Goal: Task Accomplishment & Management: Complete application form

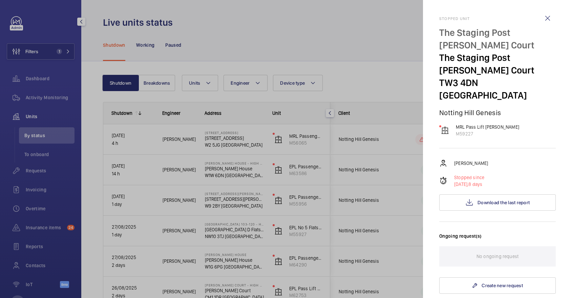
scroll to position [116, 0]
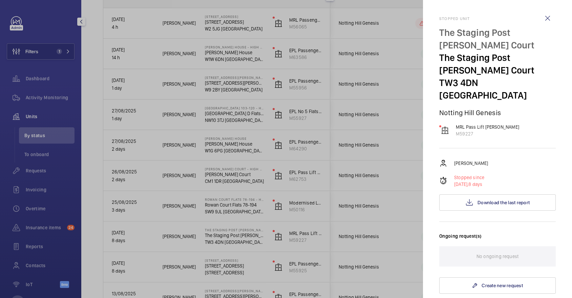
click at [64, 112] on div at bounding box center [286, 149] width 572 height 298
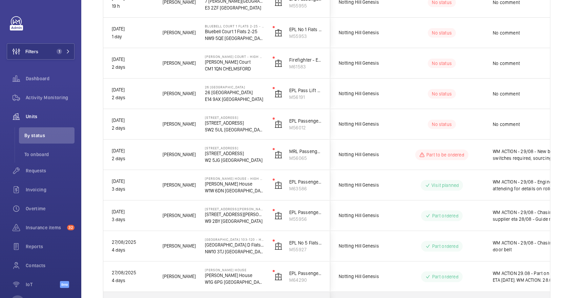
scroll to position [178, 0]
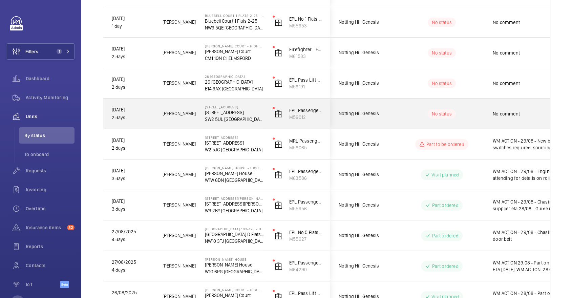
click at [507, 110] on div "No comment" at bounding box center [528, 114] width 70 height 16
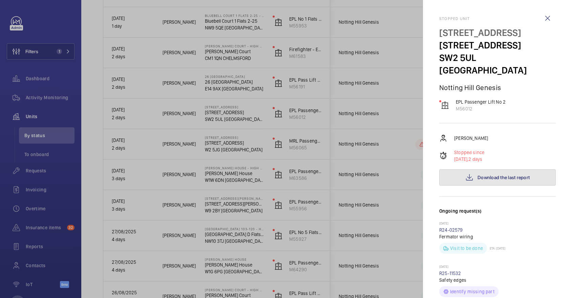
click at [518, 170] on button "Download the last report" at bounding box center [497, 177] width 117 height 16
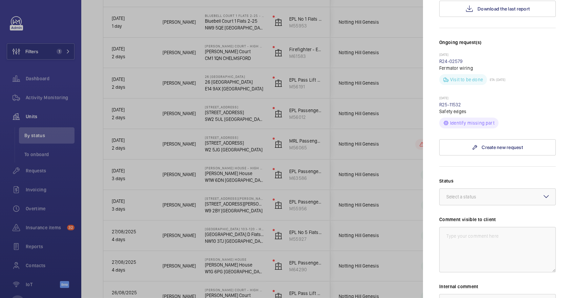
scroll to position [262, 0]
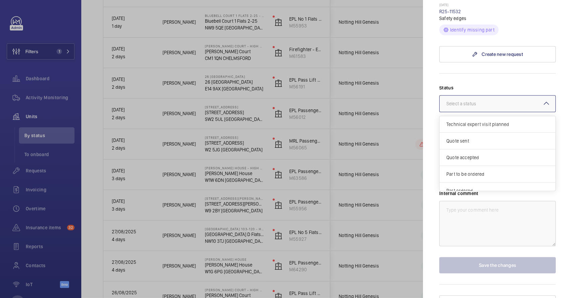
click at [480, 100] on div "Select a status" at bounding box center [469, 103] width 47 height 7
click at [474, 180] on span "Other" at bounding box center [497, 183] width 102 height 7
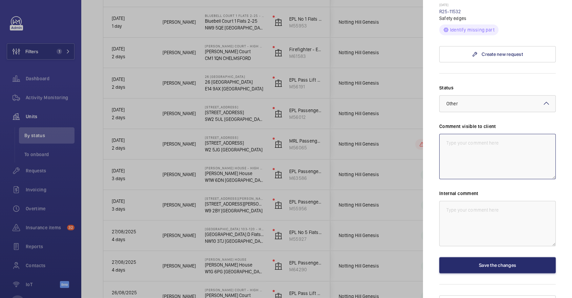
click at [489, 147] on textarea at bounding box center [497, 156] width 117 height 45
type textarea "3"
click at [538, 134] on textarea "WM ACTION - 29/08 -" at bounding box center [497, 156] width 117 height 45
click at [475, 134] on textarea "WM ACTION - 29/08 - Safety edges ripped off, new required" at bounding box center [497, 156] width 117 height 45
click at [481, 134] on textarea "WM ACTION - 29/08 - Safety edges ripped off, new required" at bounding box center [497, 156] width 117 height 45
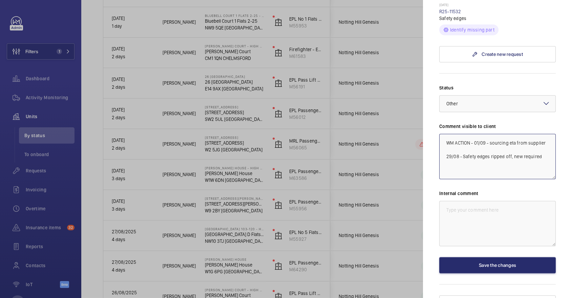
click at [491, 161] on textarea "WM ACTION - 01/09 - sourcing eta from supplier 29/08 - Safety edges ripped off,…" at bounding box center [497, 156] width 117 height 45
click at [549, 134] on textarea "WM ACTION - 01/09 - sourcing eta from supplier 29/08 - Safety edges ripped off,…" at bounding box center [497, 156] width 117 height 45
drag, startPoint x: 539, startPoint y: 158, endPoint x: 414, endPoint y: 82, distance: 146.5
click at [414, 82] on mat-sidenav-container "Filters 1 Dashboard Activity Monitoring Units By status To onboard Requests Inv…" at bounding box center [286, 149] width 572 height 298
type textarea "WM ACTION - 01/09 - sourcing eta from supplier, misuse - quote to follow 29/08 …"
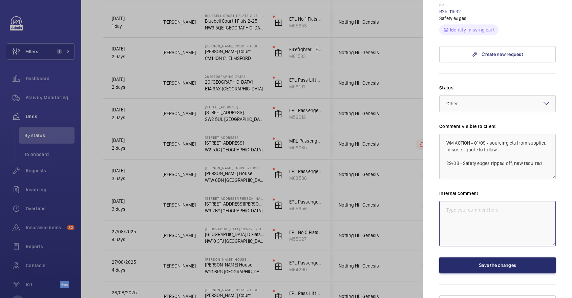
click at [497, 203] on textarea at bounding box center [497, 223] width 117 height 45
paste textarea "WM ACTION - 01/09 - sourcing eta from supplier, misuse - quote to follow 29/08 …"
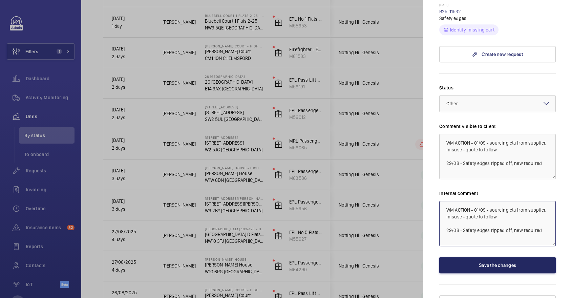
type textarea "WM ACTION - 01/09 - sourcing eta from supplier, misuse - quote to follow 29/08 …"
click at [500, 257] on button "Save the changes" at bounding box center [497, 265] width 117 height 16
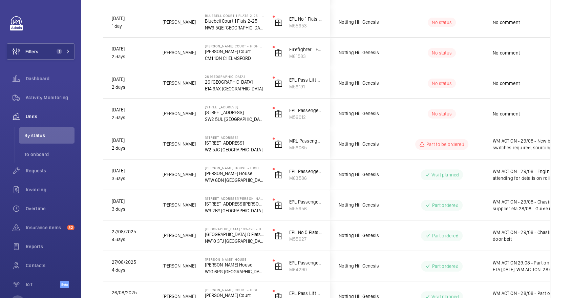
scroll to position [0, 0]
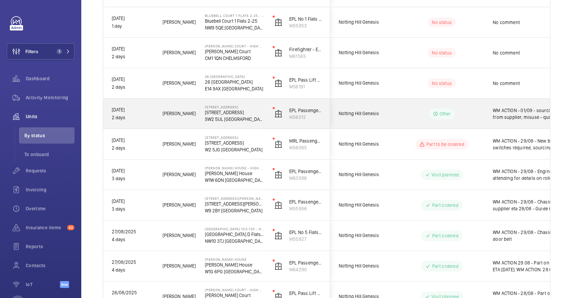
click at [501, 114] on span "WM ACTION - 01/09 - sourcing eta from supplier, misuse - quote to follow 29/08 …" at bounding box center [528, 114] width 70 height 14
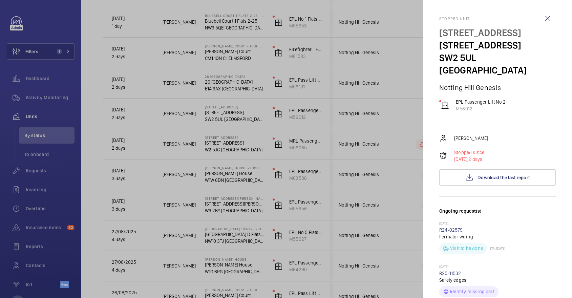
click at [344, 104] on div at bounding box center [286, 149] width 572 height 298
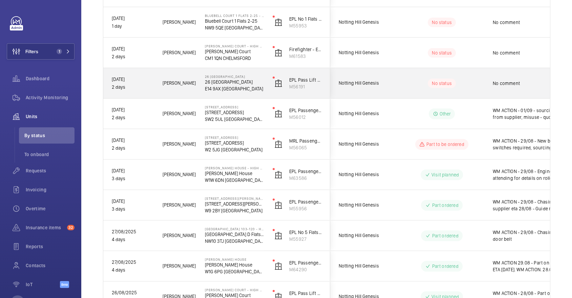
click at [487, 93] on div "No comment" at bounding box center [524, 83] width 78 height 29
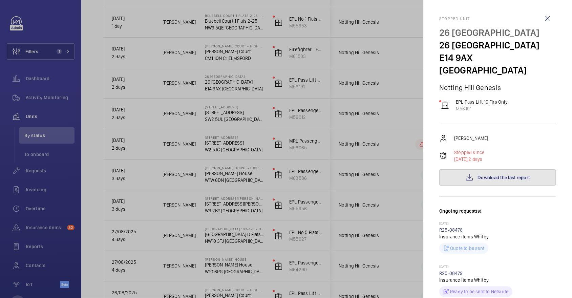
click at [507, 175] on span "Download the last report" at bounding box center [504, 177] width 52 height 5
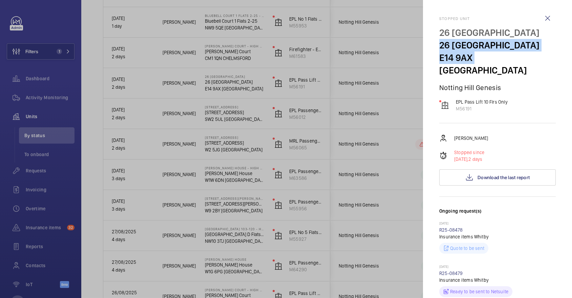
drag, startPoint x: 439, startPoint y: 44, endPoint x: 470, endPoint y: 60, distance: 34.8
click at [470, 60] on div "26 Whitby House 26 Whitby House E14 9AX LONDON" at bounding box center [497, 51] width 117 height 50
copy div "26 Whitby House E14 9AX"
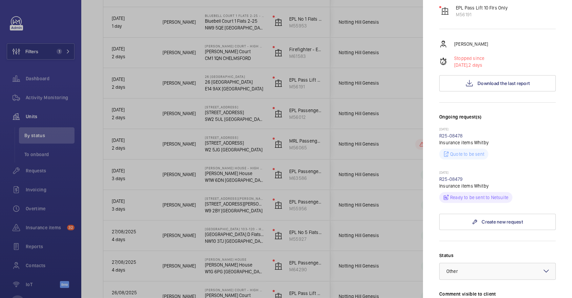
scroll to position [262, 0]
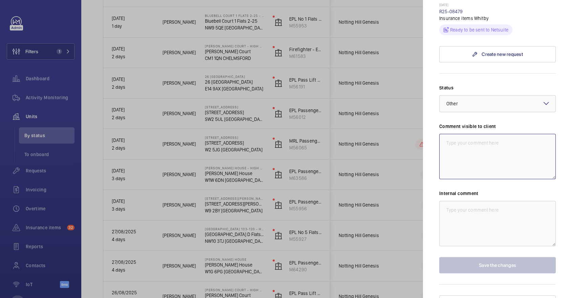
click at [465, 144] on textarea at bounding box center [497, 156] width 117 height 45
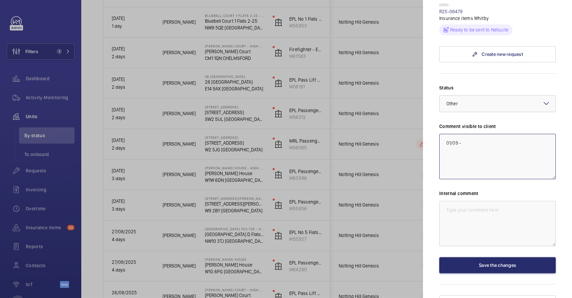
click at [443, 134] on textarea "01/09 -" at bounding box center [497, 156] width 117 height 45
click at [531, 137] on textarea "WM ACTION - 01/09 -" at bounding box center [497, 156] width 117 height 45
drag, startPoint x: 540, startPoint y: 138, endPoint x: 395, endPoint y: 98, distance: 150.8
click at [395, 98] on mat-sidenav-container "Filters 1 Dashboard Activity Monitoring Units By status To onboard Requests Inv…" at bounding box center [286, 149] width 572 height 298
type textarea "WM ACTION - 01/09 - Follow up on site now"
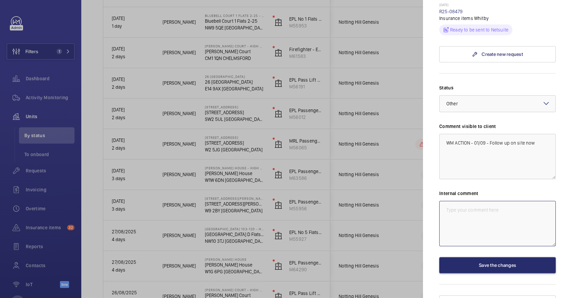
click at [506, 214] on textarea at bounding box center [497, 223] width 117 height 45
paste textarea "WM ACTION - 01/09 - Follow up on site now"
type textarea "WM ACTION - 01/09 - Follow up on site now"
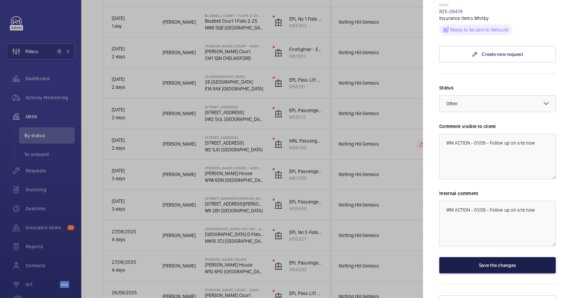
click at [508, 257] on button "Save the changes" at bounding box center [497, 265] width 117 height 16
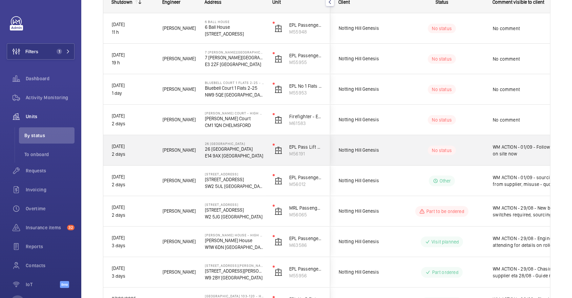
scroll to position [102, 0]
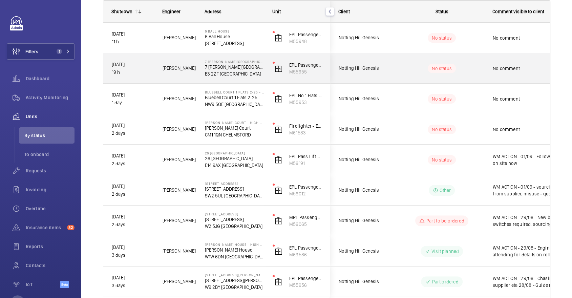
click at [460, 62] on div "No status" at bounding box center [438, 68] width 92 height 23
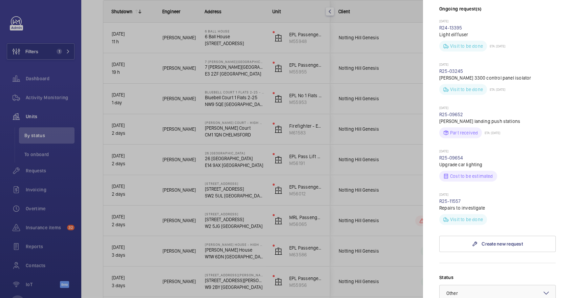
scroll to position [404, 0]
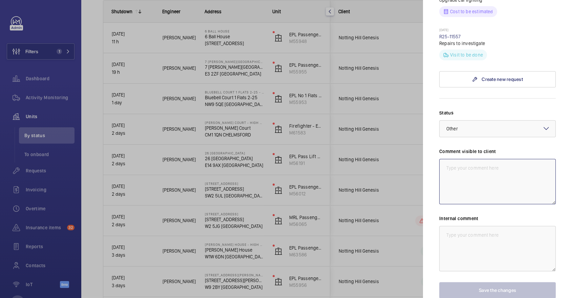
click at [485, 159] on textarea at bounding box center [497, 181] width 117 height 45
paste textarea "WM ACTION - 01/09 - Follow up on site now"
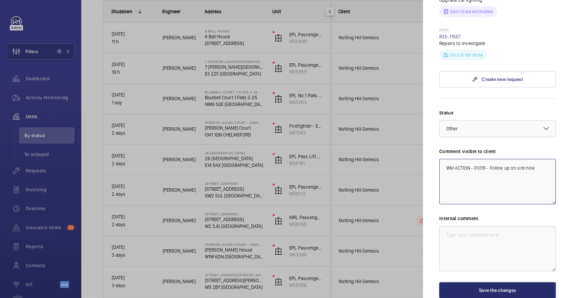
type textarea "WM ACTION - 01/09 - Follow up on site now"
click at [505, 226] on textarea at bounding box center [497, 248] width 117 height 45
paste textarea "WM ACTION - 01/09 - Follow up on site now"
type textarea "WM ACTION - 01/09 - Follow up on site now"
click at [546, 159] on textarea "WM ACTION - 01/09 - Follow up on site now" at bounding box center [497, 181] width 117 height 45
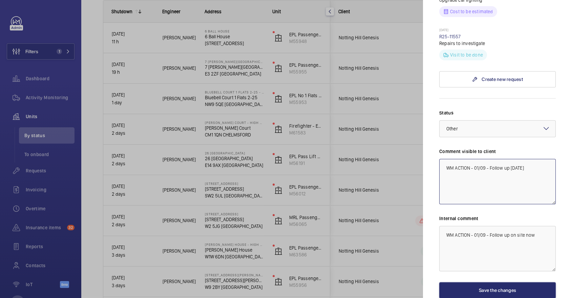
type textarea "WM ACTION - 01/09 - Follow up today"
drag, startPoint x: 545, startPoint y: 205, endPoint x: 512, endPoint y: 197, distance: 33.8
click at [512, 226] on textarea "WM ACTION - 01/09 - Follow up on site now" at bounding box center [497, 248] width 117 height 45
type textarea "WM ACTION - 01/09 - Follow up today"
click at [483, 109] on div "Status Select a status × Other × Comment visible to client WM ACTION - 01/09 - …" at bounding box center [497, 203] width 117 height 189
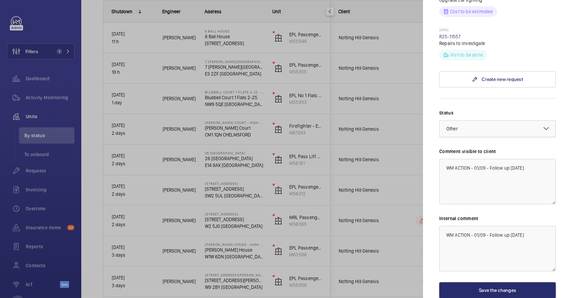
click at [479, 121] on div at bounding box center [498, 129] width 116 height 16
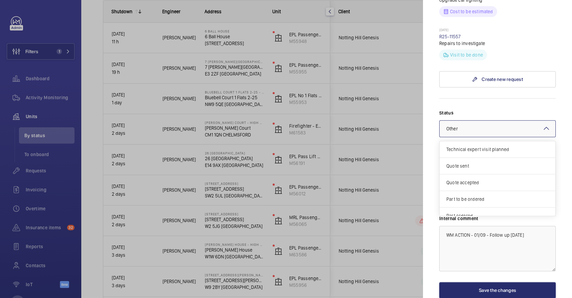
scroll to position [57, 0]
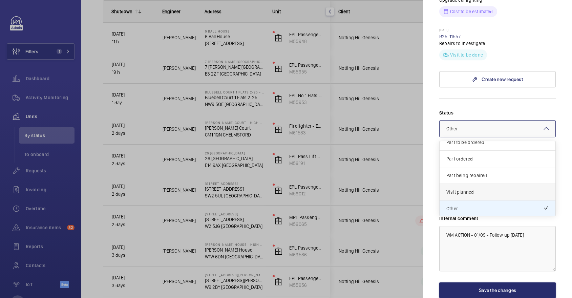
click at [464, 184] on div "Visit planned" at bounding box center [498, 192] width 116 height 17
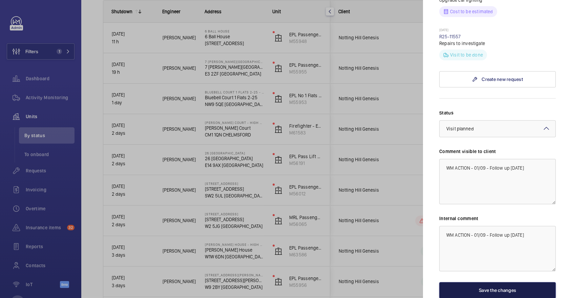
click at [468, 282] on button "Save the changes" at bounding box center [497, 290] width 117 height 16
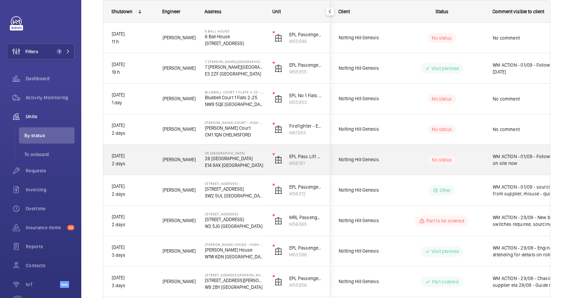
click at [496, 167] on div "WM ACTION - 01/09 - Follow up on site now" at bounding box center [528, 160] width 70 height 16
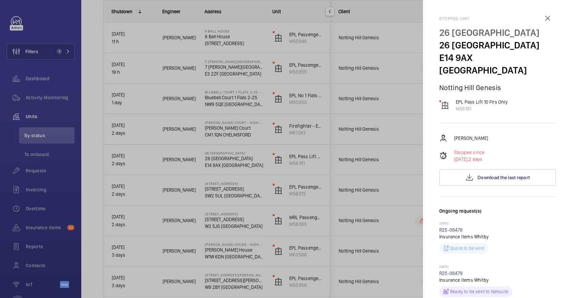
scroll to position [262, 0]
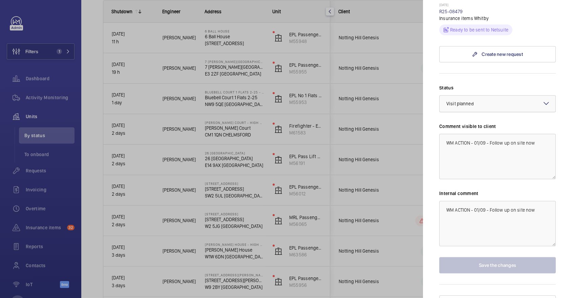
click at [475, 100] on div "× Visit planned" at bounding box center [468, 103] width 44 height 7
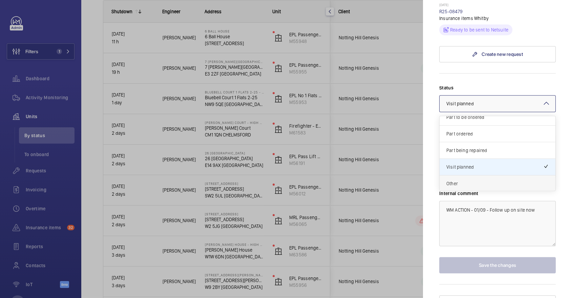
click at [476, 180] on span "Other" at bounding box center [497, 183] width 102 height 7
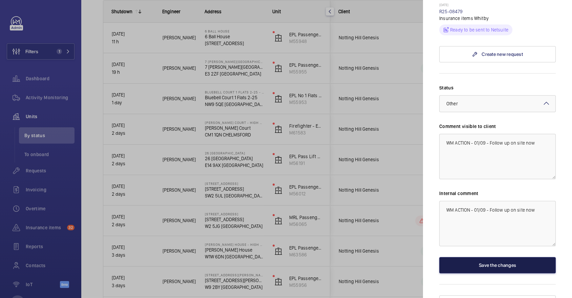
click at [482, 257] on button "Save the changes" at bounding box center [497, 265] width 117 height 16
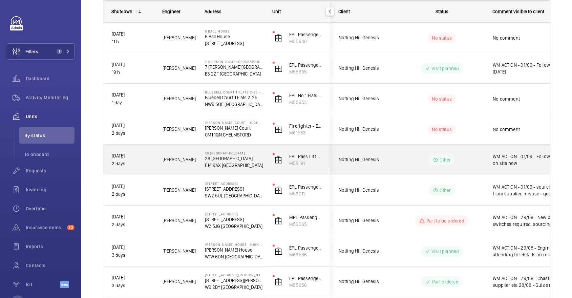
click at [468, 169] on div "Other" at bounding box center [438, 160] width 92 height 24
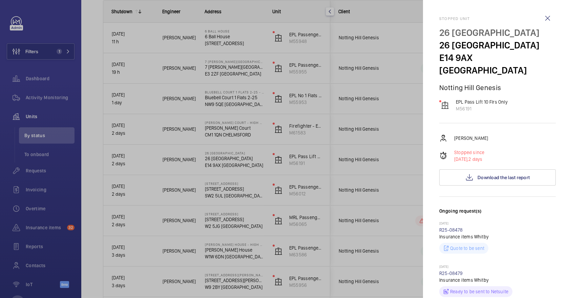
scroll to position [262, 0]
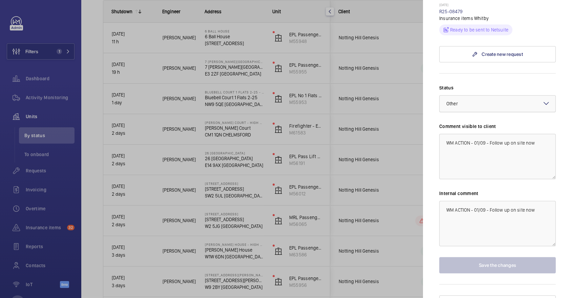
click at [478, 96] on div at bounding box center [498, 104] width 116 height 16
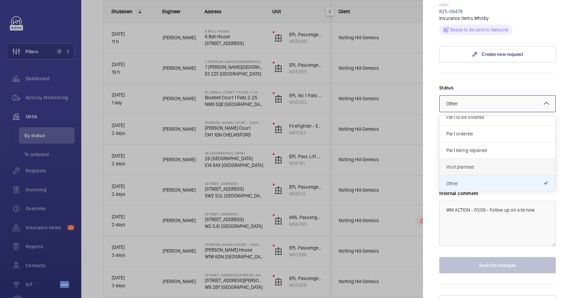
click at [469, 164] on span "Visit planned" at bounding box center [497, 167] width 102 height 7
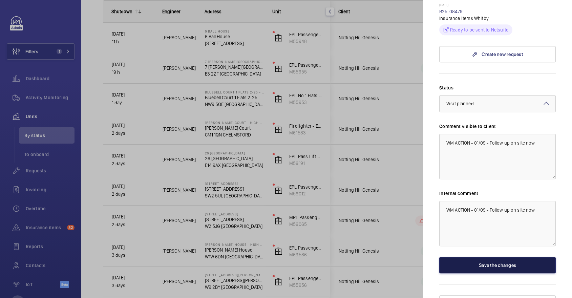
click at [474, 257] on button "Save the changes" at bounding box center [497, 265] width 117 height 16
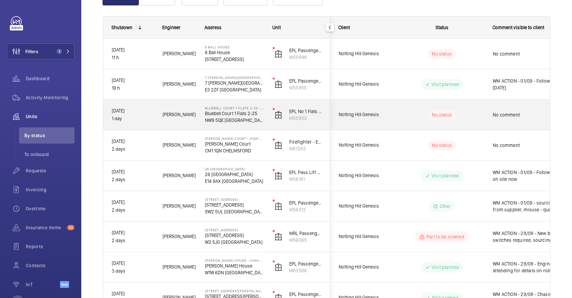
scroll to position [85, 0]
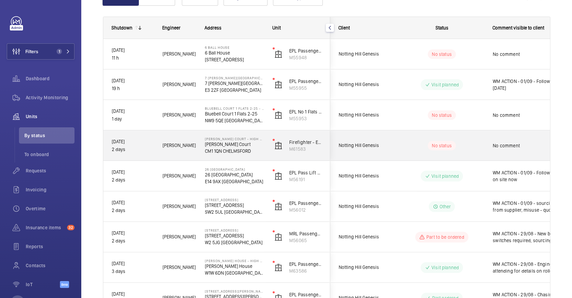
click at [474, 142] on wm-front-pills-cell "No status" at bounding box center [442, 145] width 84 height 9
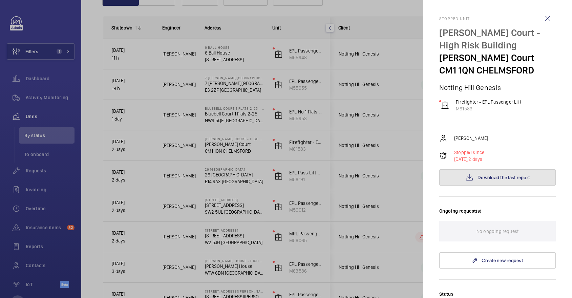
click at [512, 185] on button "Download the last report" at bounding box center [497, 177] width 117 height 16
click at [345, 145] on div at bounding box center [286, 149] width 572 height 298
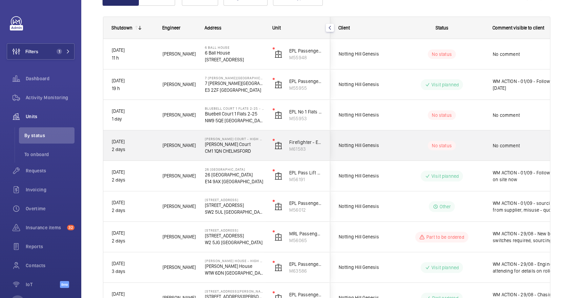
click at [496, 140] on div "No comment" at bounding box center [528, 146] width 70 height 16
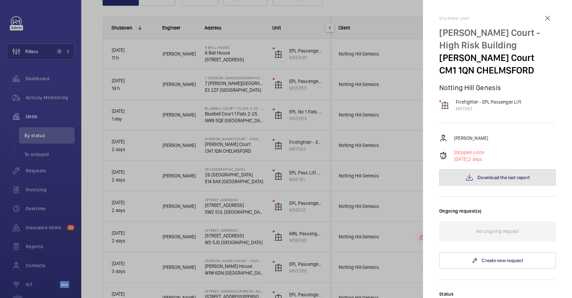
click at [499, 178] on span "Download the last report" at bounding box center [504, 177] width 52 height 5
click at [360, 163] on div at bounding box center [286, 149] width 572 height 298
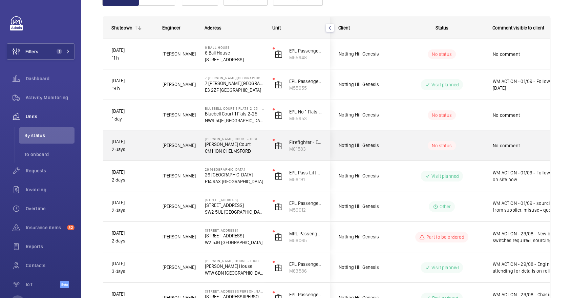
click at [490, 148] on div "No comment" at bounding box center [524, 145] width 78 height 29
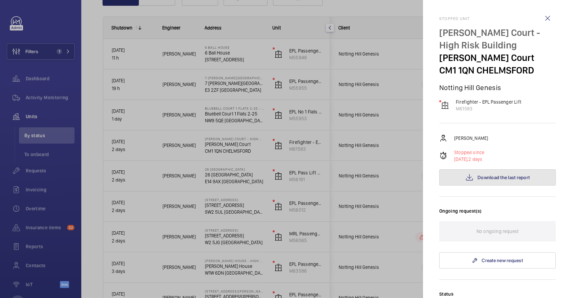
click at [510, 172] on button "Download the last report" at bounding box center [497, 177] width 117 height 16
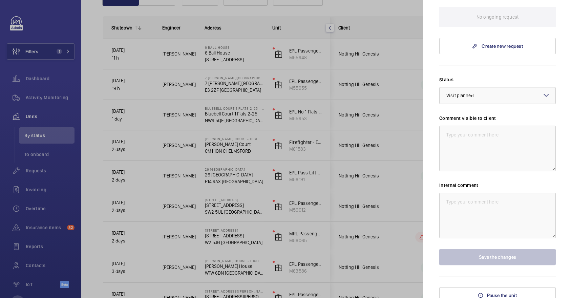
scroll to position [219, 0]
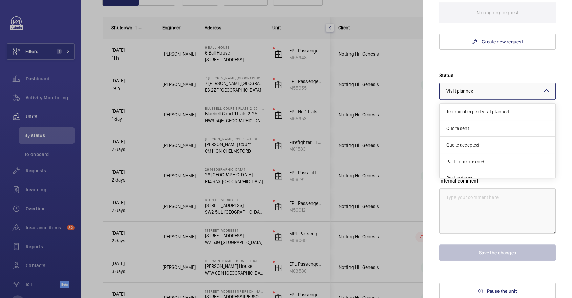
click at [466, 89] on span "Visit planned" at bounding box center [459, 90] width 27 height 5
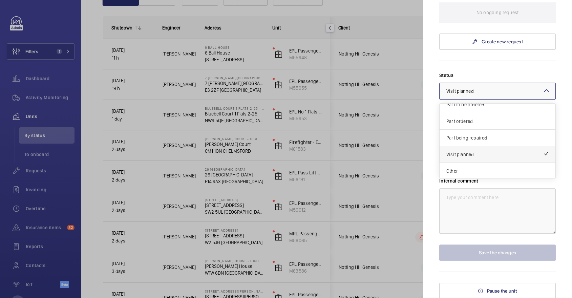
click at [473, 154] on span "Visit planned" at bounding box center [494, 154] width 97 height 7
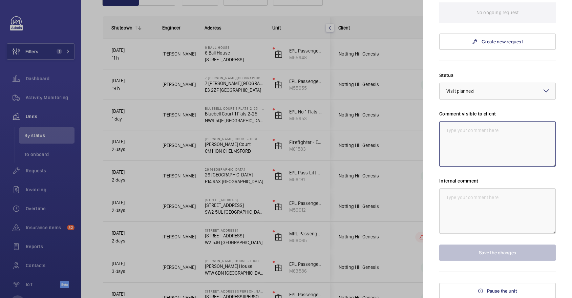
click at [471, 143] on textarea at bounding box center [497, 143] width 117 height 45
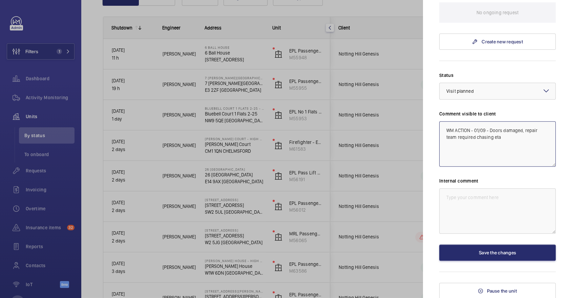
drag, startPoint x: 521, startPoint y: 144, endPoint x: 384, endPoint y: 91, distance: 146.4
click at [384, 91] on mat-sidenav-container "Filters 1 Dashboard Activity Monitoring Units By status To onboard Requests Inv…" at bounding box center [286, 149] width 572 height 298
type textarea "WM ACTION - 01/09 - Doors damaged, repair team required chasing eta"
click at [498, 211] on textarea at bounding box center [497, 210] width 117 height 45
paste textarea "WM ACTION - 01/09 - Doors damaged, repair team required chasing eta"
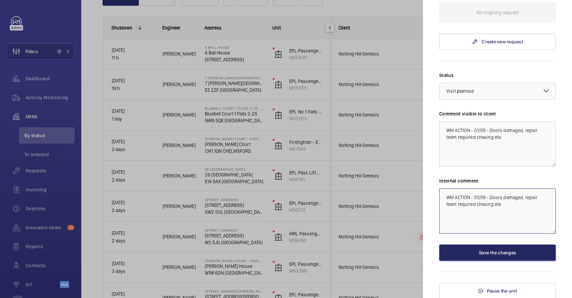
type textarea "WM ACTION - 01/09 - Doors damaged, repair team required chasing eta"
click at [490, 247] on button "Save the changes" at bounding box center [497, 253] width 117 height 16
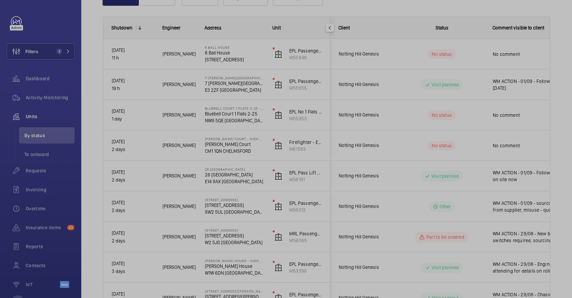
scroll to position [0, 0]
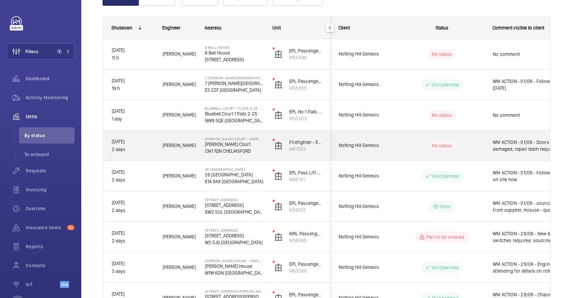
click at [507, 140] on span "WM ACTION - 01/09 - Doors damaged, repair team required chasing eta" at bounding box center [528, 146] width 70 height 14
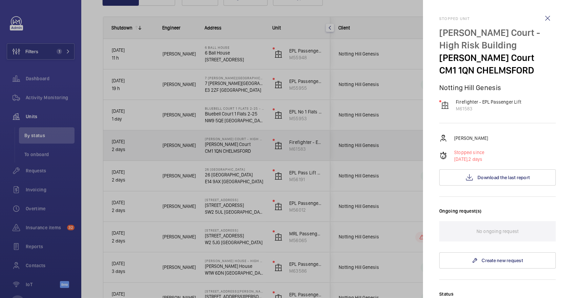
scroll to position [219, 0]
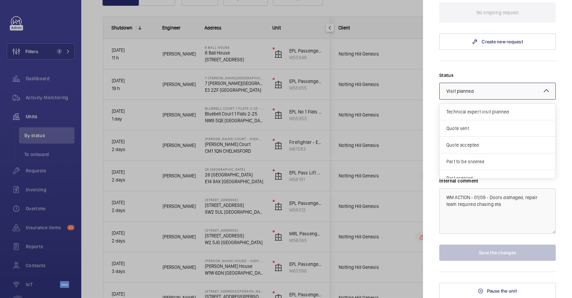
click at [476, 89] on div "× Visit planned" at bounding box center [468, 91] width 44 height 7
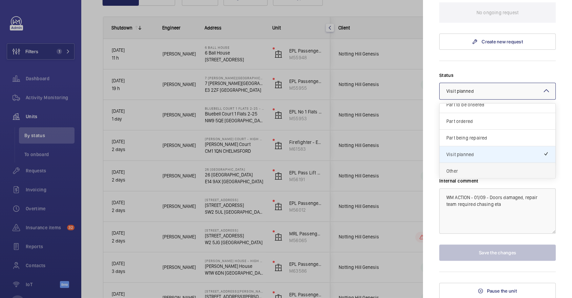
click at [478, 175] on div "Other" at bounding box center [498, 171] width 116 height 16
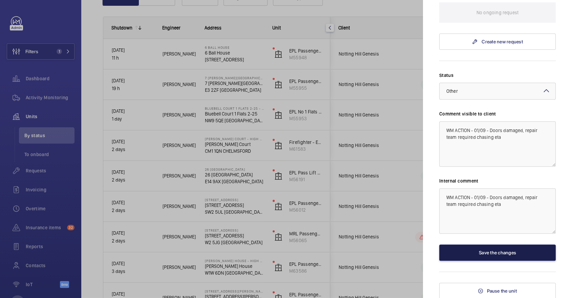
click at [494, 249] on button "Save the changes" at bounding box center [497, 253] width 117 height 16
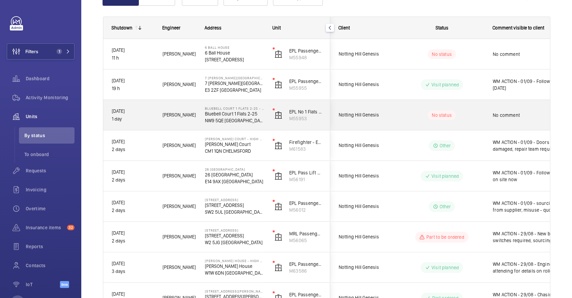
click at [469, 116] on wm-front-pills-cell "No status" at bounding box center [442, 114] width 84 height 9
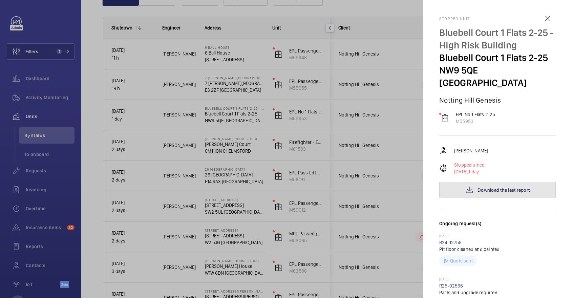
click at [515, 183] on button "Download the last report" at bounding box center [497, 190] width 117 height 16
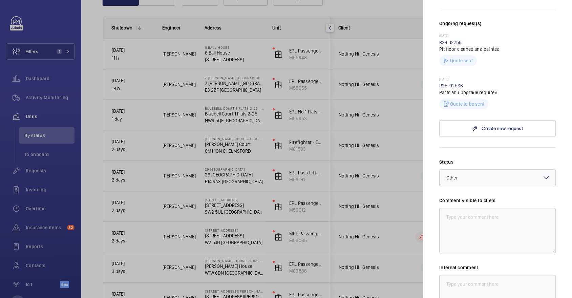
scroll to position [274, 0]
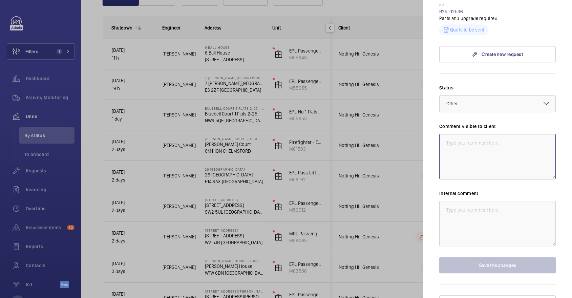
click at [472, 149] on textarea at bounding box center [497, 156] width 117 height 45
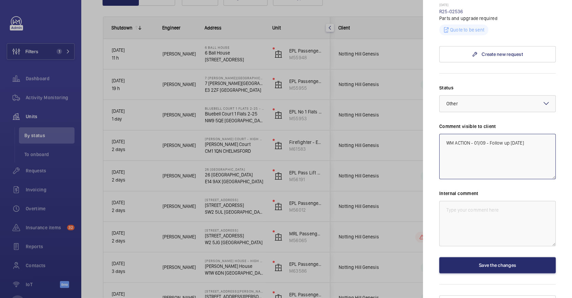
drag, startPoint x: 531, startPoint y: 138, endPoint x: 391, endPoint y: 81, distance: 151.0
click at [393, 82] on mat-sidenav-container "Filters 1 Dashboard Activity Monitoring Units By status To onboard Requests Inv…" at bounding box center [286, 149] width 572 height 298
type textarea "WM ACTION - 01/09 - Follow up today"
click at [503, 221] on textarea at bounding box center [497, 223] width 117 height 45
paste textarea "WM ACTION - 01/09 - Follow up today"
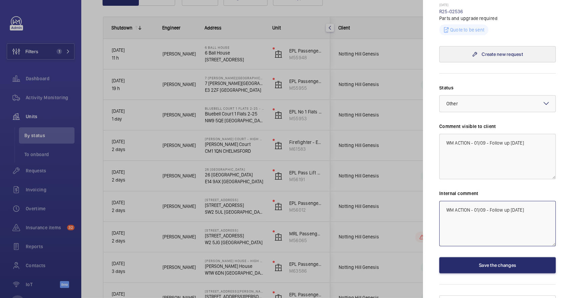
scroll to position [0, 0]
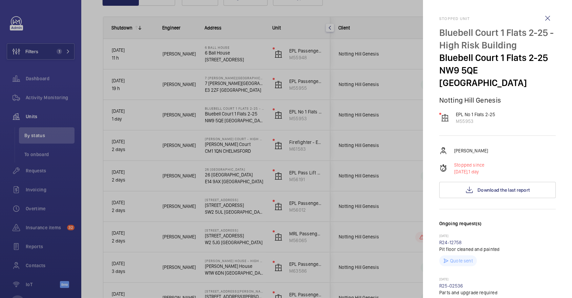
type textarea "WM ACTION - 01/09 - Follow up today"
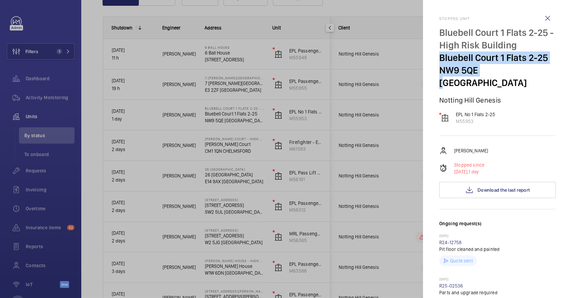
drag, startPoint x: 438, startPoint y: 54, endPoint x: 479, endPoint y: 74, distance: 45.4
click at [479, 74] on mat-sidenav "Stopped unit Bluebell Court 1 Flats 2-25 - High Risk Building Bluebell Court 1 …" at bounding box center [497, 149] width 149 height 298
copy div "Bluebell Court 1 Flats 2-25 NW9 5QE"
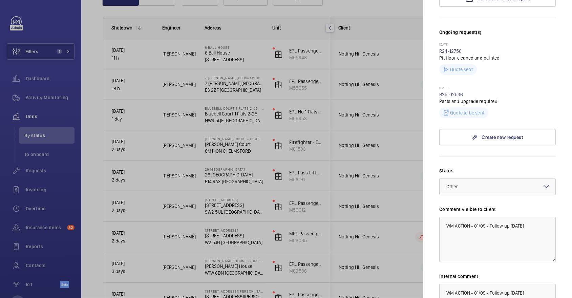
scroll to position [274, 0]
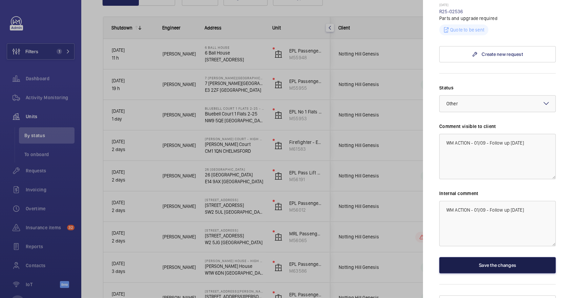
click at [489, 257] on button "Save the changes" at bounding box center [497, 265] width 117 height 16
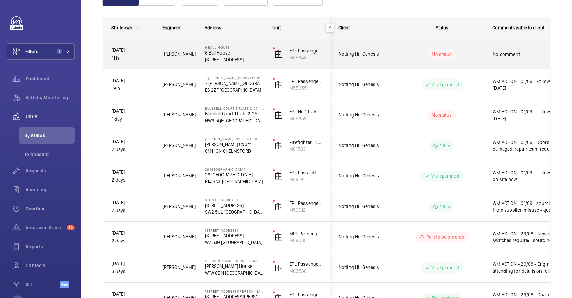
click at [491, 51] on div "No comment" at bounding box center [524, 54] width 78 height 29
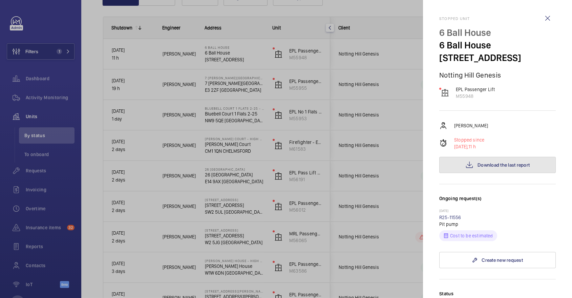
click at [495, 168] on button "Download the last report" at bounding box center [497, 165] width 117 height 16
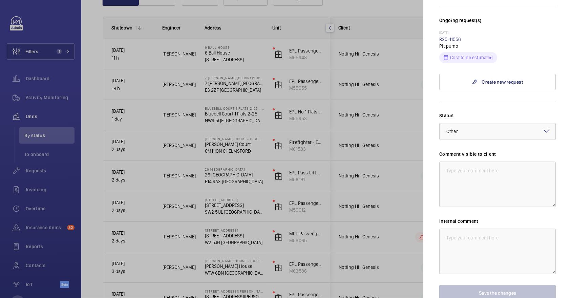
scroll to position [218, 0]
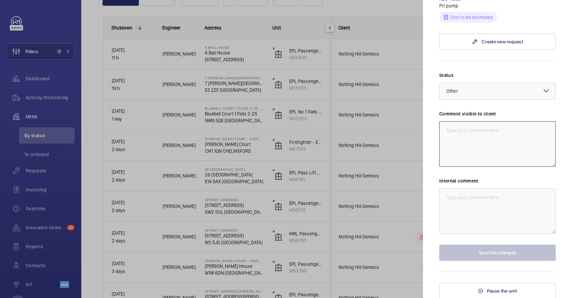
click at [468, 138] on textarea at bounding box center [497, 143] width 117 height 45
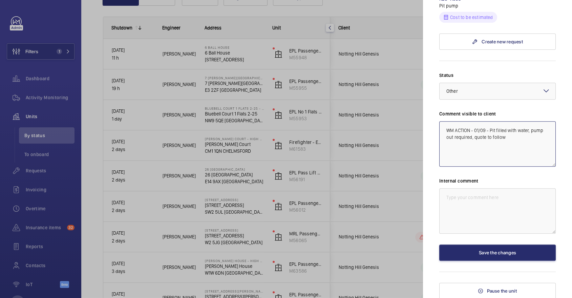
drag, startPoint x: 533, startPoint y: 141, endPoint x: 406, endPoint y: 84, distance: 139.2
click at [406, 84] on mat-sidenav-container "Filters 1 Dashboard Activity Monitoring Units By status To onboard Requests Inv…" at bounding box center [286, 149] width 572 height 298
type textarea "WM ACTION - 01/09 - Pit filled with water, pump out required, quote to follow"
click at [478, 203] on textarea at bounding box center [497, 210] width 117 height 45
paste textarea "WM ACTION - 01/09 - Pit filled with water, pump out required, quote to follow"
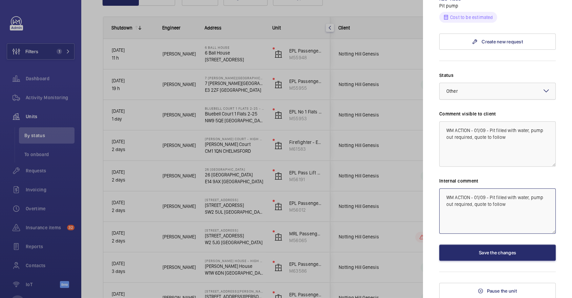
click at [488, 91] on div at bounding box center [498, 91] width 116 height 16
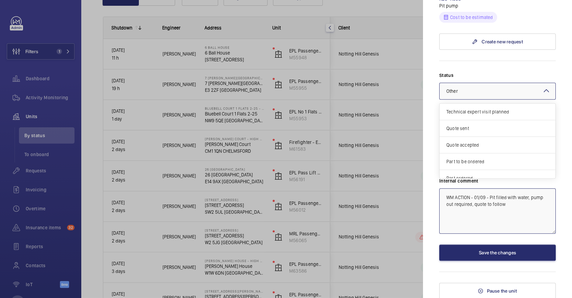
scroll to position [57, 0]
click at [483, 168] on span "Other" at bounding box center [494, 171] width 97 height 7
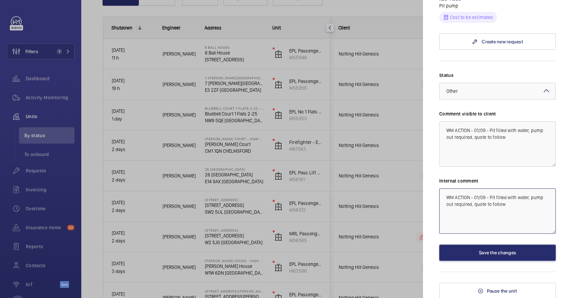
type textarea "WM ACTION - 01/09 - Pit filled with water, pump out required, quote to follow"
click at [481, 243] on div "Status Select a status × Other × Comment visible to client WM ACTION - 01/09 - …" at bounding box center [497, 166] width 117 height 189
click at [489, 255] on button "Save the changes" at bounding box center [497, 253] width 117 height 16
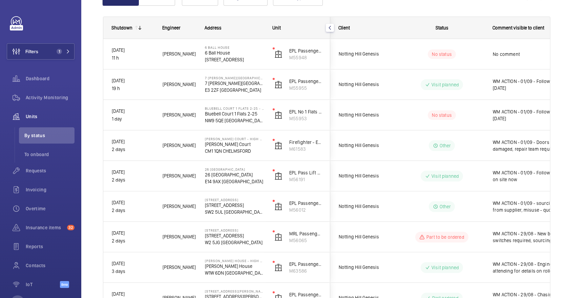
scroll to position [0, 0]
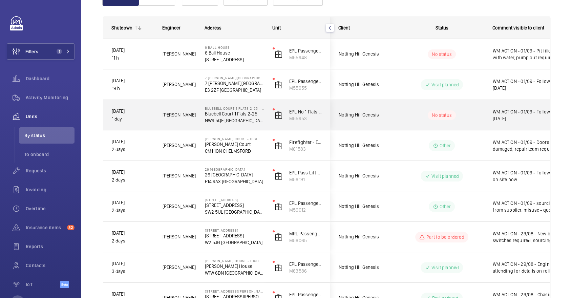
click at [472, 116] on wm-front-pills-cell "No status" at bounding box center [442, 114] width 84 height 9
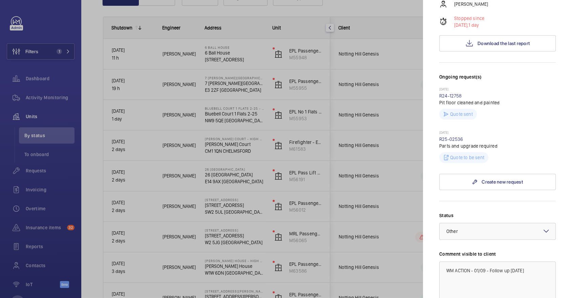
scroll to position [274, 0]
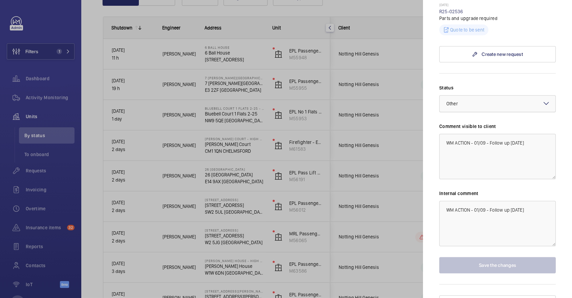
click at [470, 96] on div at bounding box center [498, 104] width 116 height 16
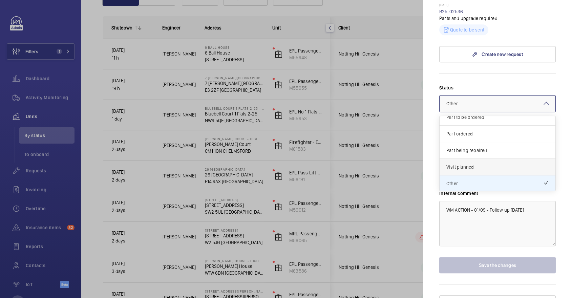
click at [464, 164] on span "Visit planned" at bounding box center [497, 167] width 102 height 7
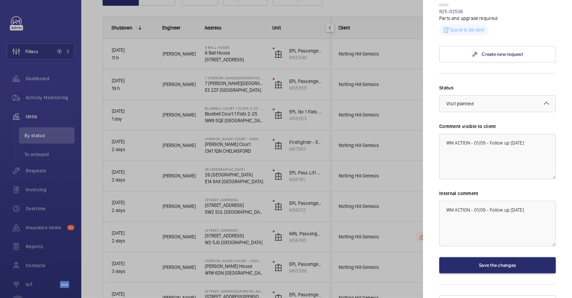
click at [479, 243] on div "Status Select a status × Visit planned × Comment visible to client WM ACTION - …" at bounding box center [497, 178] width 117 height 189
click at [486, 257] on button "Save the changes" at bounding box center [497, 265] width 117 height 16
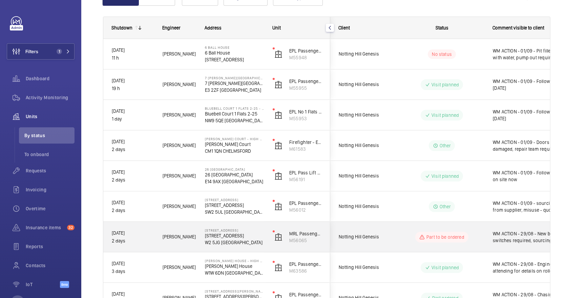
click at [473, 243] on div "Part to be ordered" at bounding box center [438, 237] width 92 height 24
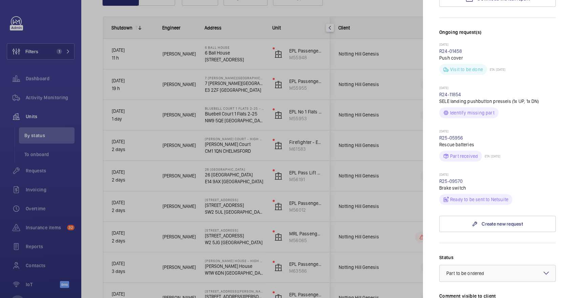
scroll to position [215, 0]
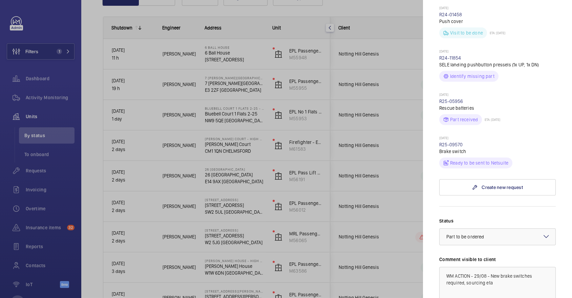
click at [362, 195] on div at bounding box center [286, 149] width 572 height 298
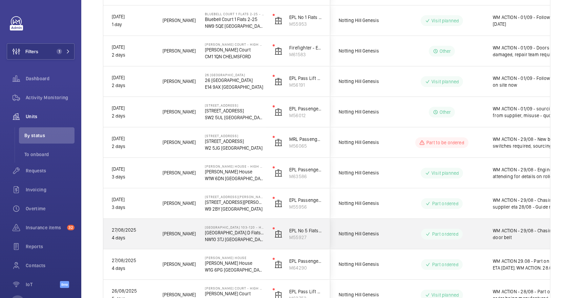
scroll to position [377, 0]
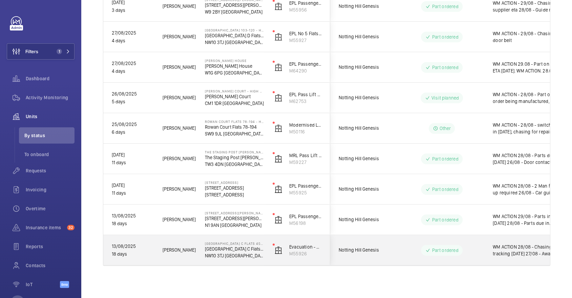
click at [518, 248] on span "WM ACTION 28/08 - Chasing for tracking today 27/08 - Awaiting update 26/08 - Ch…" at bounding box center [528, 251] width 70 height 14
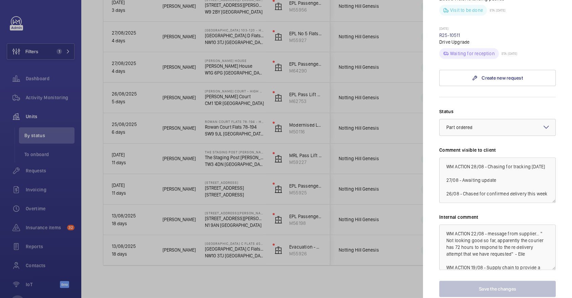
scroll to position [473, 0]
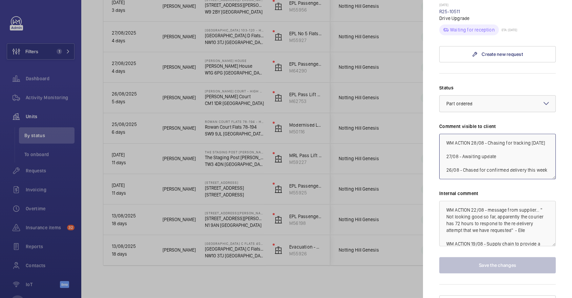
click at [472, 134] on textarea "WM ACTION 28/08 - Chasing for tracking today 27/08 - Awaiting update 26/08 - Ch…" at bounding box center [497, 156] width 117 height 45
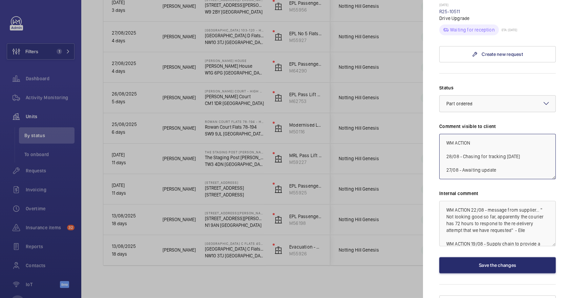
click at [488, 134] on textarea "WM ACTION 28/08 - Chasing for tracking today 27/08 - Awaiting update 26/08 - Ch…" at bounding box center [497, 156] width 117 height 45
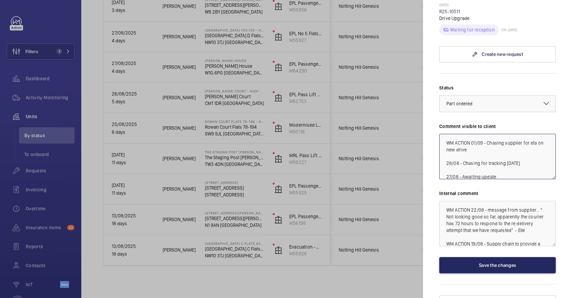
type textarea "WM ACTION 01/09 - Chasing supplier for eta on new drive 28/08 - Chasing for tra…"
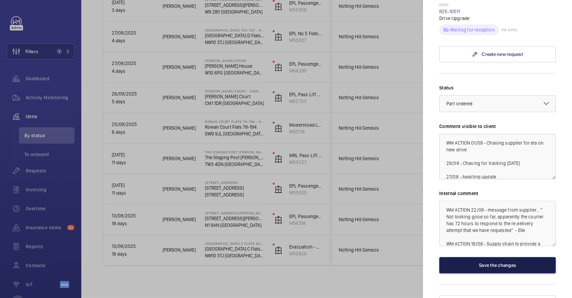
click at [485, 257] on button "Save the changes" at bounding box center [497, 265] width 117 height 16
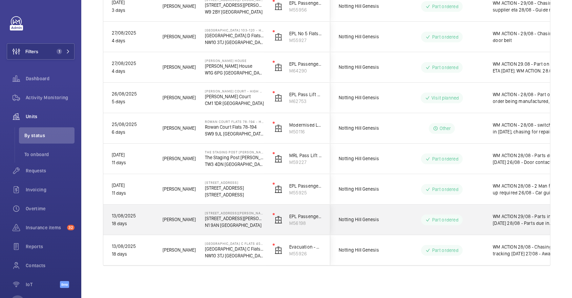
click at [527, 217] on span "WM ACTION 29/08 - Parts in today 28/08 - Parts due in tomorrow 26/08 - new belt…" at bounding box center [528, 220] width 70 height 14
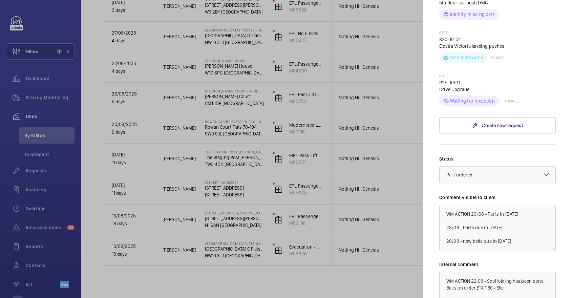
scroll to position [402, 0]
click at [472, 205] on textarea "WM ACTION 29/08 - Parts in today 28/08 - Parts due in tomorrow 26/08 - new belt…" at bounding box center [497, 227] width 117 height 45
click at [485, 205] on textarea "WM ACTION 29/08 - Parts in today 28/08 - Parts due in tomorrow 26/08 - new belt…" at bounding box center [497, 227] width 117 height 45
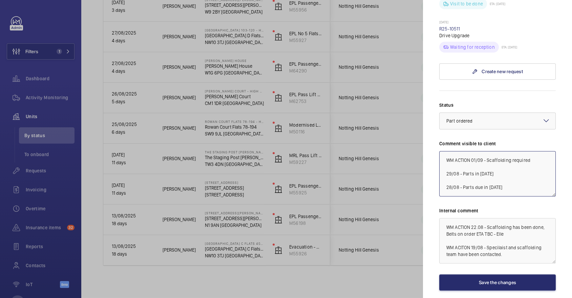
scroll to position [473, 0]
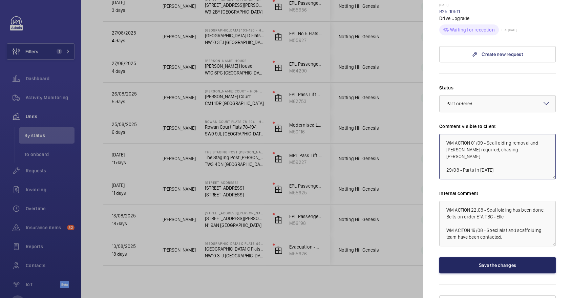
type textarea "WM ACTION 01/09 - Scaffolding removal and pulley required, chasing eta 29/08 - …"
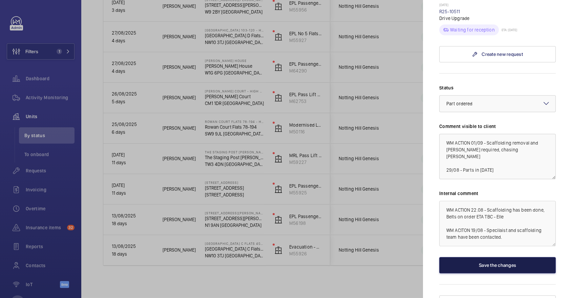
click at [513, 257] on button "Save the changes" at bounding box center [497, 265] width 117 height 16
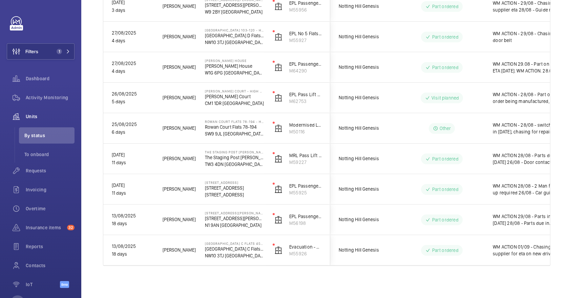
scroll to position [0, 0]
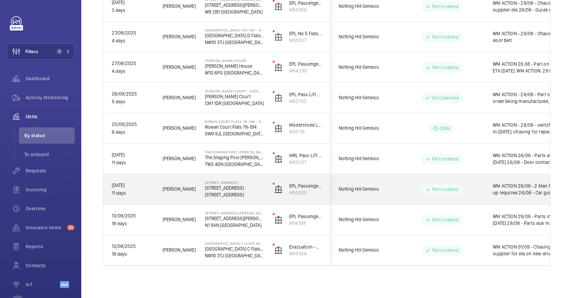
click at [493, 190] on span "WM ACTION 28/08 - 2 Man follow up required 26/08 - Car guide shoes due in tomor…" at bounding box center [528, 190] width 70 height 14
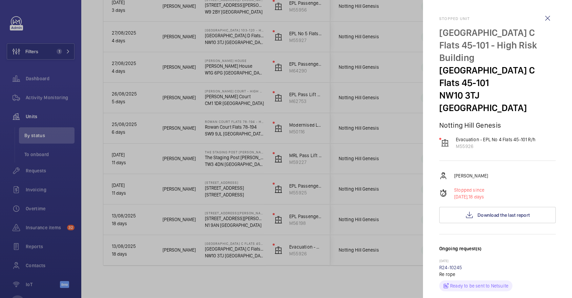
click at [313, 208] on div at bounding box center [286, 149] width 572 height 298
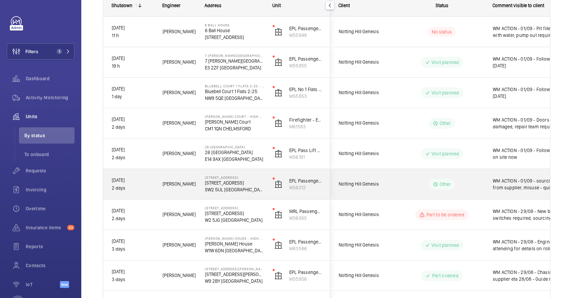
scroll to position [377, 0]
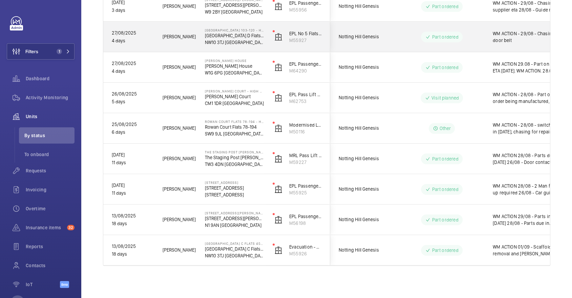
click at [409, 35] on wm-front-pills-cell "Part ordered" at bounding box center [442, 37] width 84 height 11
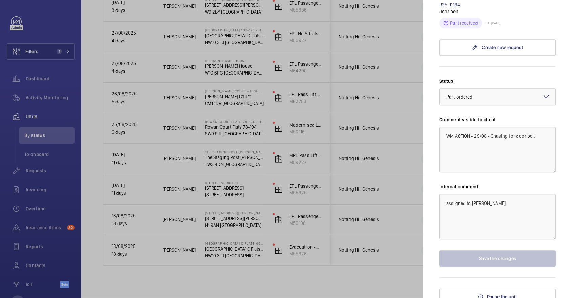
scroll to position [424, 0]
click at [360, 138] on div at bounding box center [286, 149] width 572 height 298
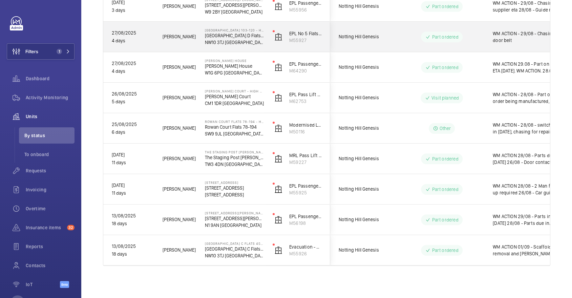
click at [381, 43] on div "Notting Hill Genesis" at bounding box center [361, 36] width 60 height 21
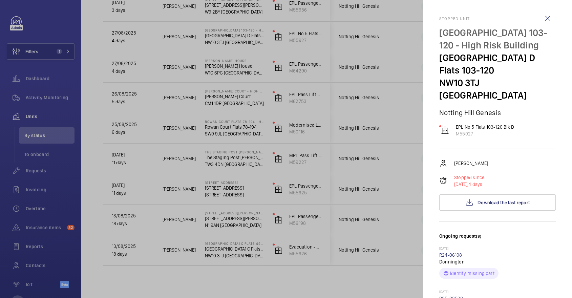
click at [369, 109] on div at bounding box center [286, 149] width 572 height 298
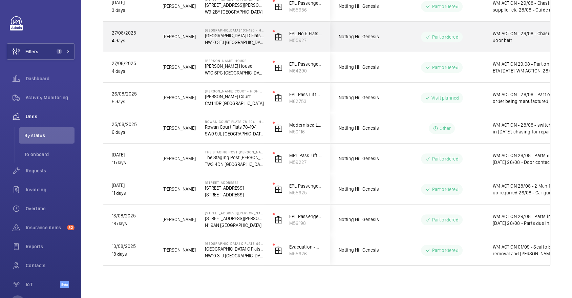
click at [367, 34] on span "Notting Hill Genesis" at bounding box center [365, 37] width 52 height 8
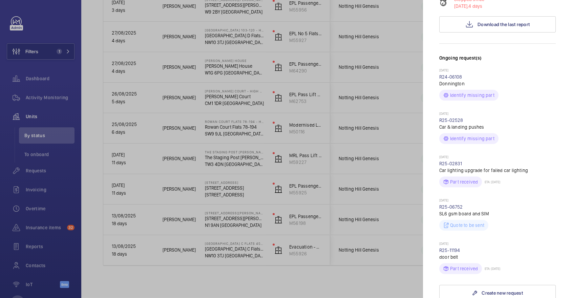
scroll to position [274, 0]
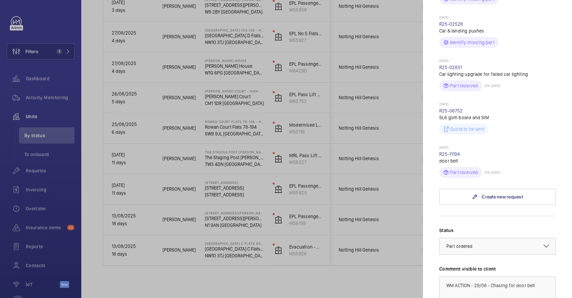
click at [358, 129] on div at bounding box center [286, 149] width 572 height 298
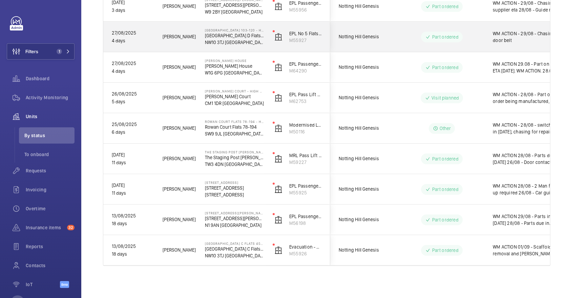
click at [432, 45] on div "Part ordered" at bounding box center [438, 37] width 92 height 24
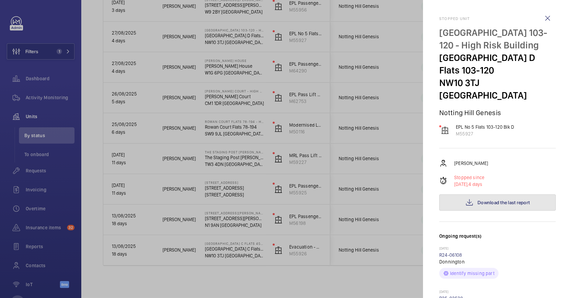
click at [511, 197] on button "Download the last report" at bounding box center [497, 202] width 117 height 16
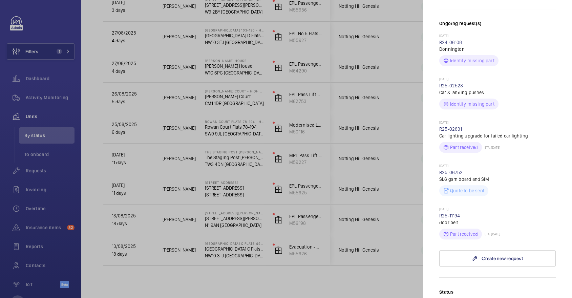
scroll to position [213, 0]
click at [45, 100] on div at bounding box center [286, 149] width 572 height 298
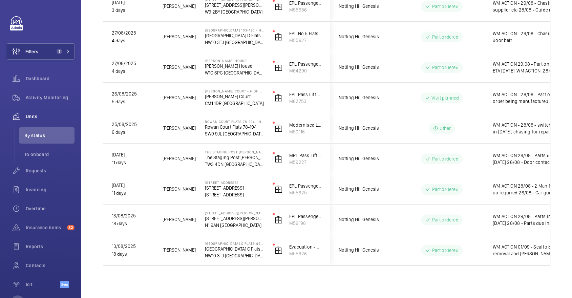
scroll to position [0, 0]
click at [45, 100] on span "Activity Monitoring" at bounding box center [50, 97] width 49 height 7
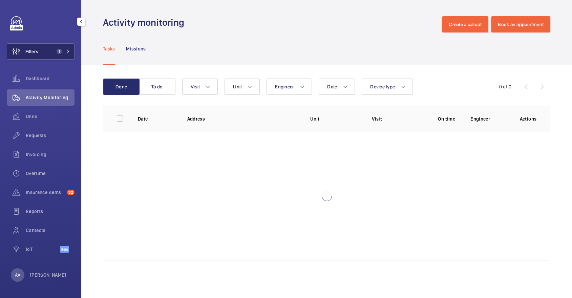
click at [40, 57] on button "Filters 1" at bounding box center [41, 51] width 68 height 16
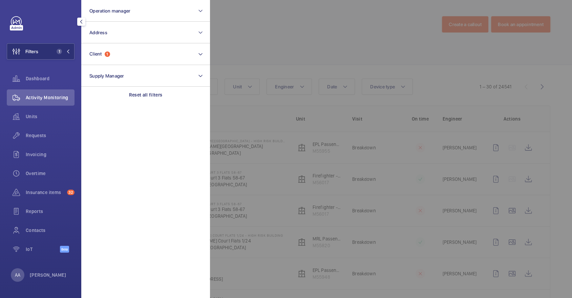
click at [349, 55] on div at bounding box center [496, 149] width 572 height 298
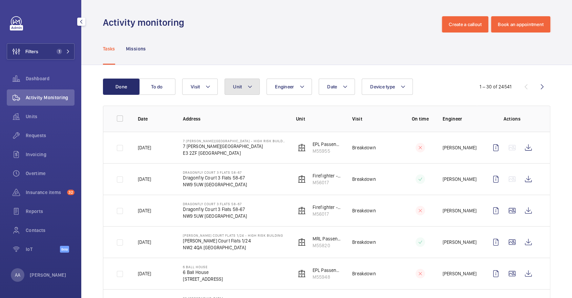
click at [242, 83] on button "Unit" at bounding box center [242, 87] width 35 height 16
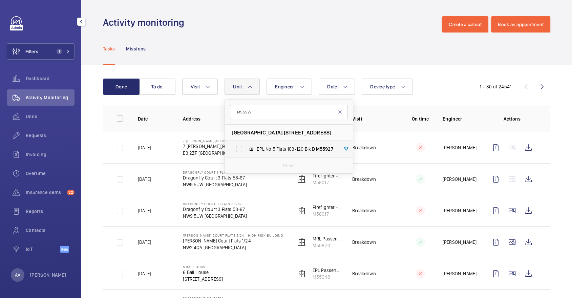
type input "M55927"
click at [273, 145] on label "EPL No 5 Flats 103-120 Blk D, M55927" at bounding box center [283, 149] width 117 height 16
click at [246, 145] on input "EPL No 5 Flats 103-120 Blk D, M55927" at bounding box center [239, 149] width 14 height 14
checkbox input "true"
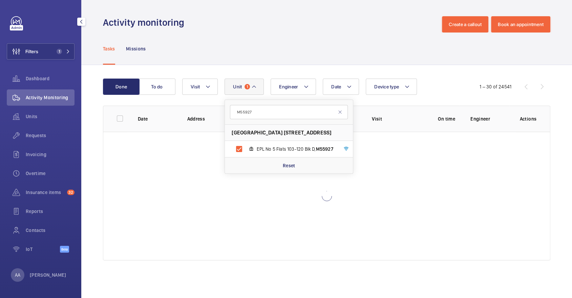
click at [277, 32] on div "Activity monitoring Create a callout Book an appointment" at bounding box center [326, 24] width 447 height 16
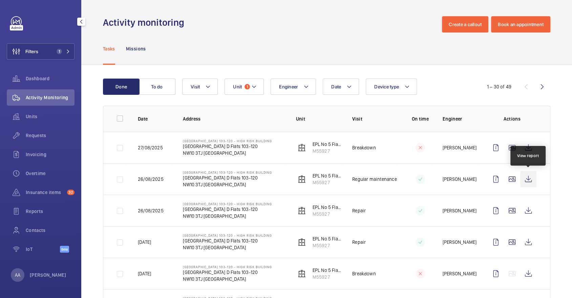
click at [530, 177] on wm-front-icon-button at bounding box center [528, 179] width 16 height 16
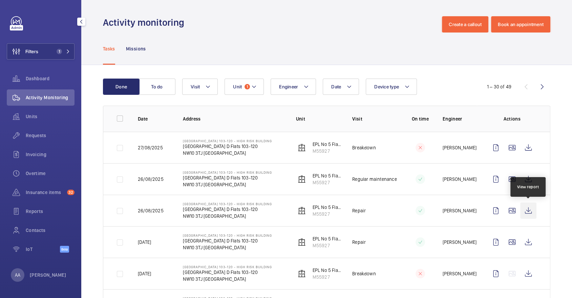
click at [530, 210] on wm-front-icon-button at bounding box center [528, 211] width 16 height 16
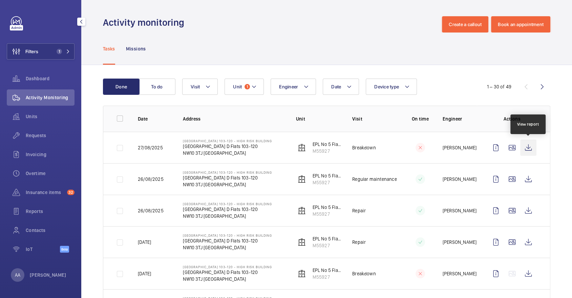
click at [531, 148] on wm-front-icon-button at bounding box center [528, 148] width 16 height 16
click at [62, 116] on span "Units" at bounding box center [50, 116] width 49 height 7
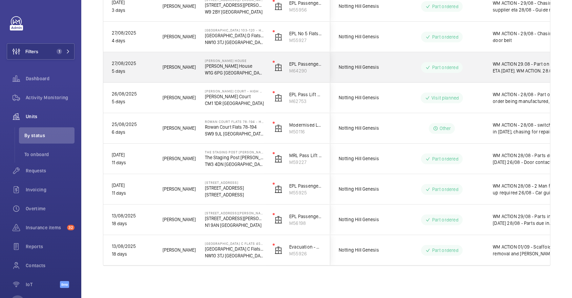
scroll to position [354, 0]
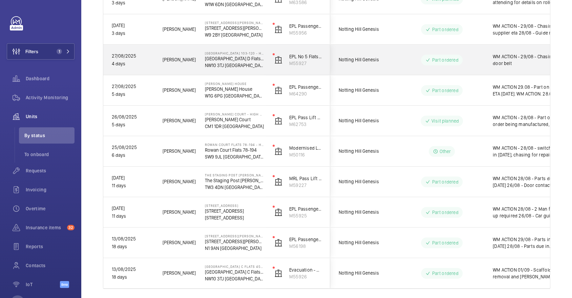
click at [379, 67] on div "Notting Hill Genesis" at bounding box center [361, 59] width 60 height 21
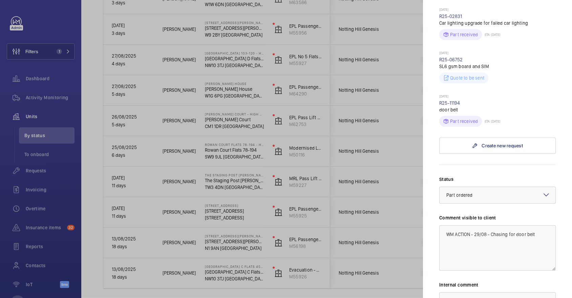
scroll to position [430, 0]
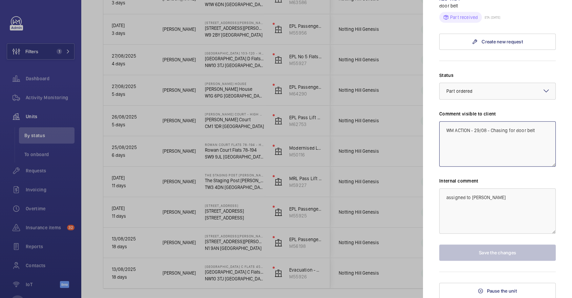
drag, startPoint x: 477, startPoint y: 130, endPoint x: 532, endPoint y: 153, distance: 60.1
click at [531, 152] on textarea "WM ACTION - 29/08 - Chasing for door belt" at bounding box center [497, 143] width 117 height 45
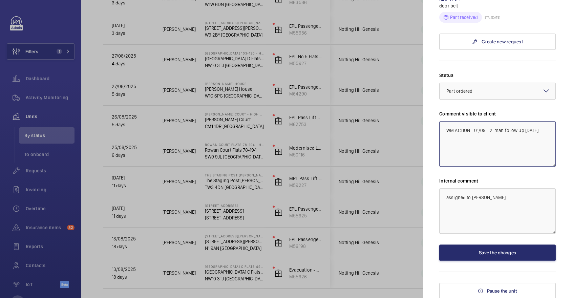
click at [496, 129] on textarea "WM ACTION - 01/09 - 2 man follow up today" at bounding box center [497, 143] width 117 height 45
drag, startPoint x: 544, startPoint y: 148, endPoint x: 412, endPoint y: 103, distance: 139.5
click at [412, 103] on mat-sidenav-container "Filters 1 Dashboard Activity Monitoring Units By status To onboard Requests Inv…" at bounding box center [286, 149] width 572 height 298
type textarea "WM ACTION - 01/09 - 2 man follow up today"
click at [482, 250] on button "Save the changes" at bounding box center [497, 253] width 117 height 16
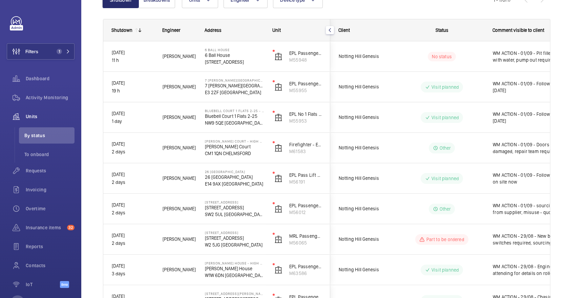
scroll to position [0, 0]
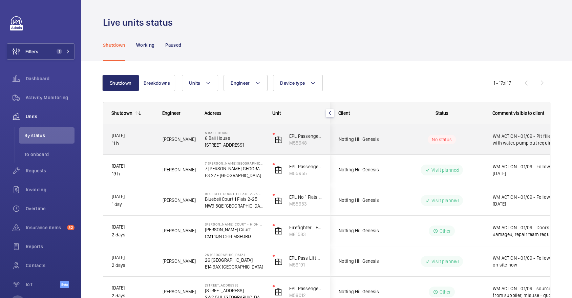
click at [453, 146] on div "No status" at bounding box center [438, 139] width 92 height 23
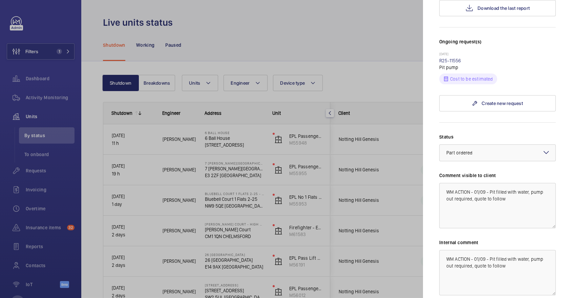
scroll to position [143, 0]
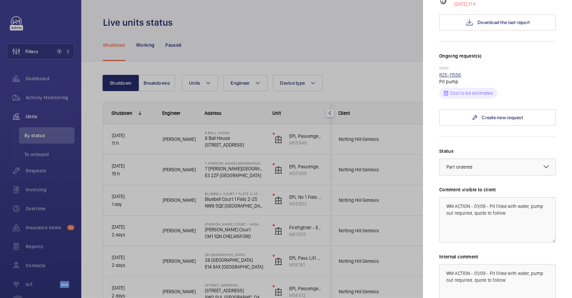
click at [449, 77] on link "R25-11556" at bounding box center [450, 74] width 22 height 5
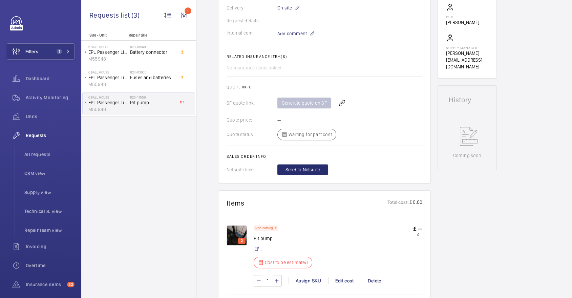
scroll to position [214, 0]
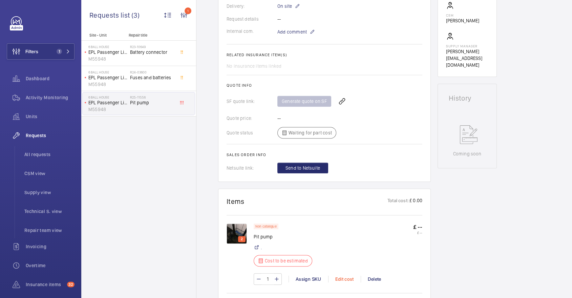
click at [340, 276] on div "Edit cost" at bounding box center [344, 279] width 33 height 7
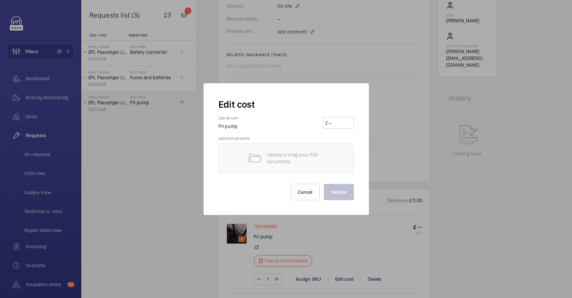
click at [341, 124] on input "number" at bounding box center [340, 123] width 24 height 11
type input "450"
click at [348, 185] on button "Validate" at bounding box center [339, 192] width 30 height 16
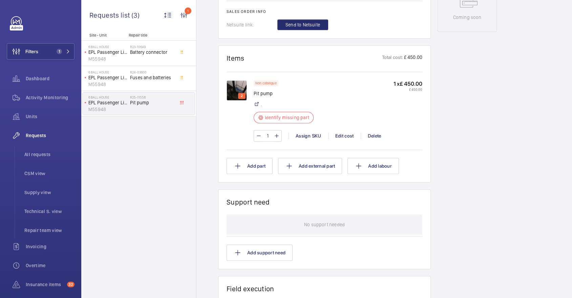
scroll to position [225, 0]
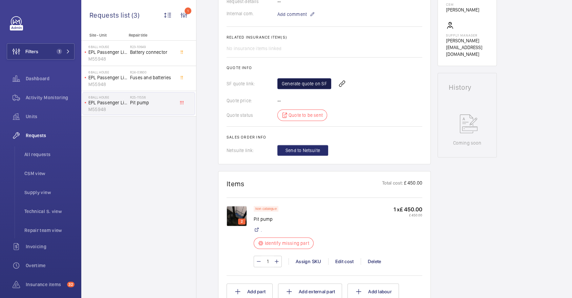
click at [310, 88] on link "Generate quote on SF" at bounding box center [304, 83] width 54 height 11
click at [369, 90] on wm-front-icon-button at bounding box center [377, 84] width 16 height 16
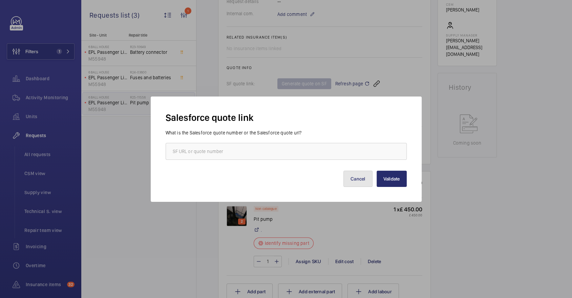
click at [354, 180] on button "Cancel" at bounding box center [357, 179] width 29 height 16
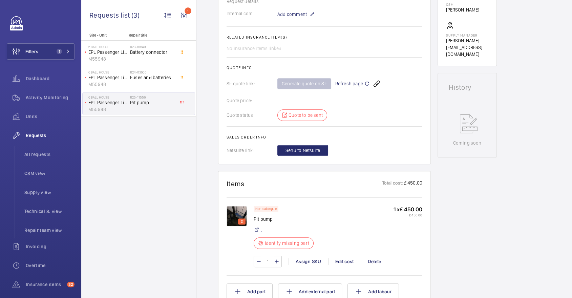
click at [352, 88] on span "Refresh page" at bounding box center [352, 84] width 35 height 8
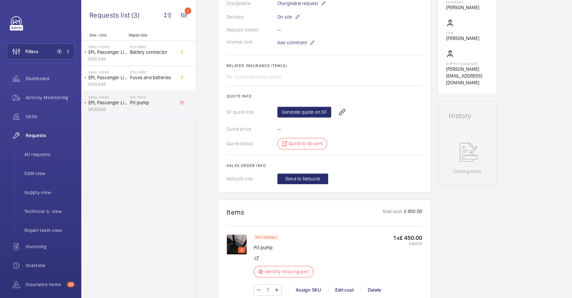
scroll to position [214, 0]
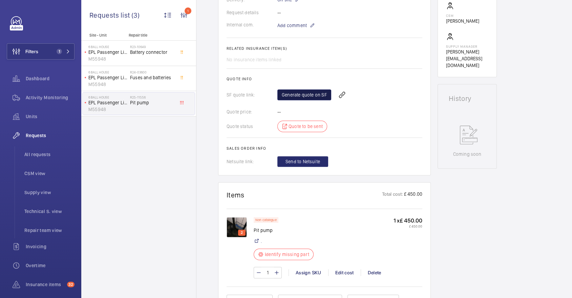
click at [317, 100] on link "Generate quote on SF" at bounding box center [304, 94] width 54 height 11
click at [51, 120] on span "Units" at bounding box center [50, 116] width 49 height 7
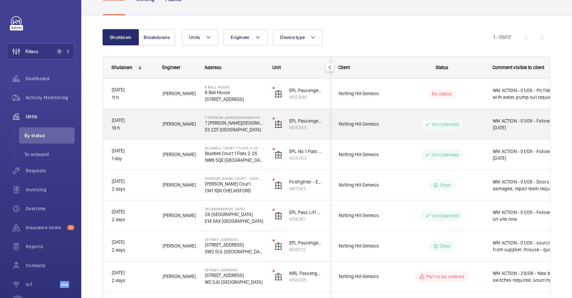
scroll to position [47, 0]
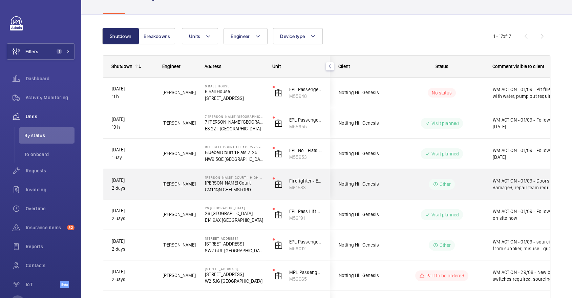
click at [409, 174] on div "Other" at bounding box center [438, 184] width 92 height 24
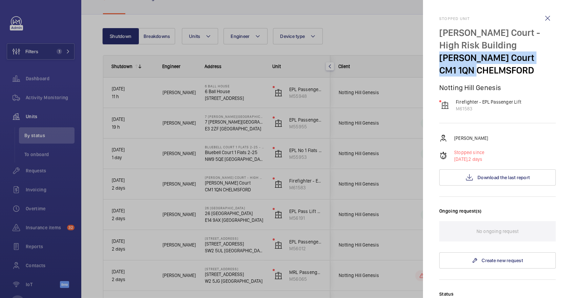
drag, startPoint x: 439, startPoint y: 56, endPoint x: 474, endPoint y: 73, distance: 38.6
click at [474, 73] on div "Newcombe Court - High Risk Building Newcombe Court CM1 1QN CHELMSFORD" at bounding box center [497, 51] width 117 height 50
copy div "Newcombe Court CM1 1QN"
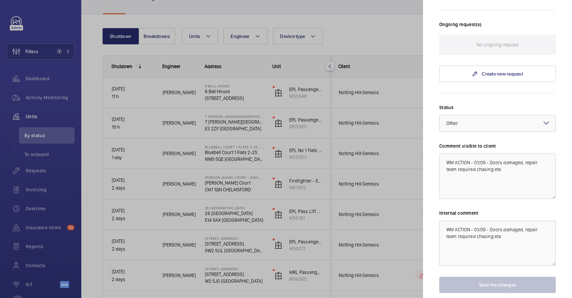
scroll to position [187, 0]
click at [281, 125] on div at bounding box center [286, 149] width 572 height 298
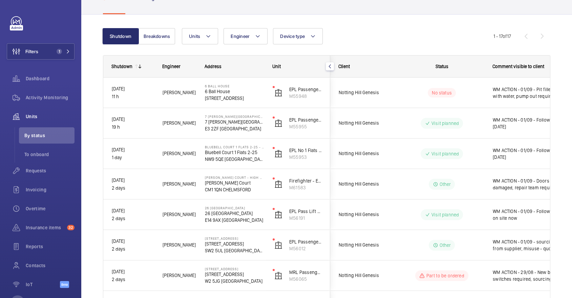
click at [417, 80] on mat-sidenav-container "Filters 1 Dashboard Activity Monitoring Units By status To onboard Requests Inv…" at bounding box center [286, 149] width 572 height 298
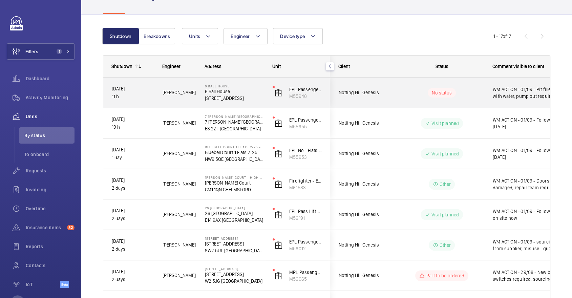
click at [427, 85] on div "No status" at bounding box center [438, 92] width 92 height 23
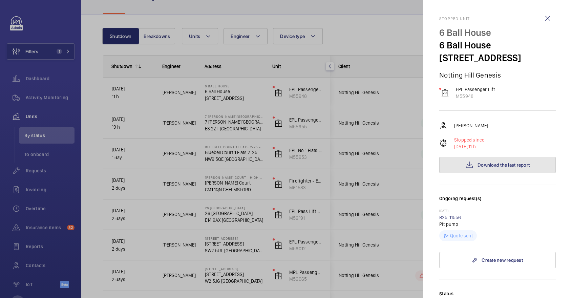
click at [497, 164] on span "Download the last report" at bounding box center [504, 164] width 52 height 5
click at [224, 158] on div at bounding box center [286, 149] width 572 height 298
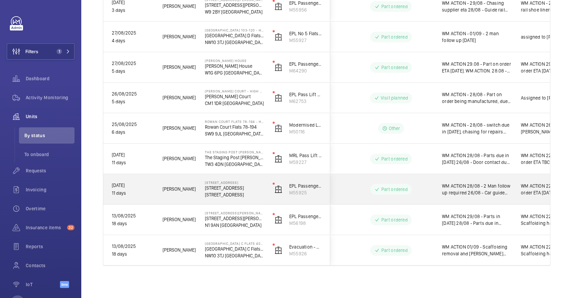
scroll to position [0, 56]
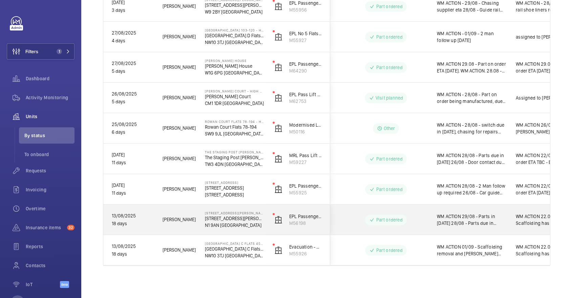
click at [506, 225] on span "WM ACTION 29/08 - Parts in today 28/08 - Parts due in tomorrow 26/08 - new belt…" at bounding box center [472, 220] width 70 height 14
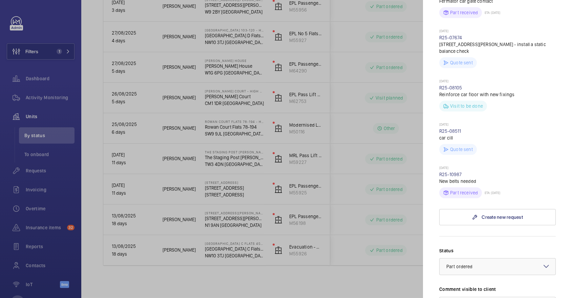
scroll to position [640, 0]
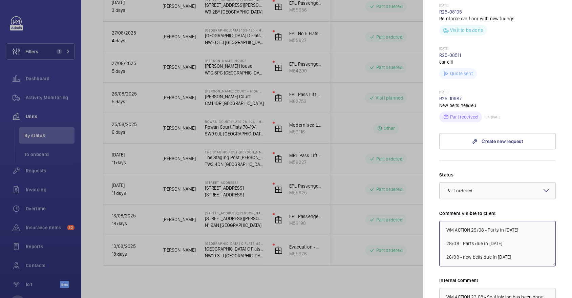
click at [473, 221] on textarea "WM ACTION 29/08 - Parts in today 28/08 - Parts due in tomorrow 26/08 - new belt…" at bounding box center [497, 243] width 117 height 45
click at [502, 221] on textarea "WM ACTION 29/08 - Parts in today 28/08 - Parts due in tomorrow 26/08 - new belt…" at bounding box center [497, 243] width 117 height 45
type textarea "WM ACTION 29/08 - Parts in today 28/08 - Parts due in tomorrow 26/08 - new belt…"
click at [358, 122] on div at bounding box center [286, 149] width 572 height 298
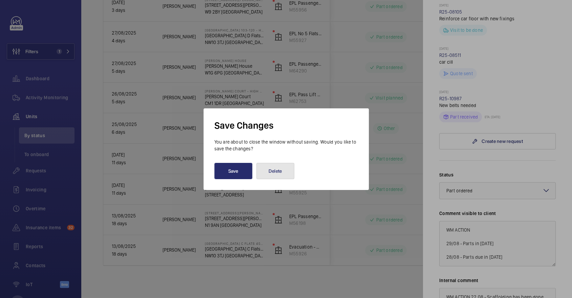
click at [260, 171] on button "Delete" at bounding box center [275, 171] width 38 height 16
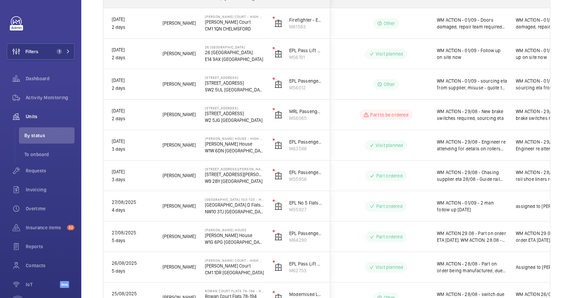
scroll to position [377, 0]
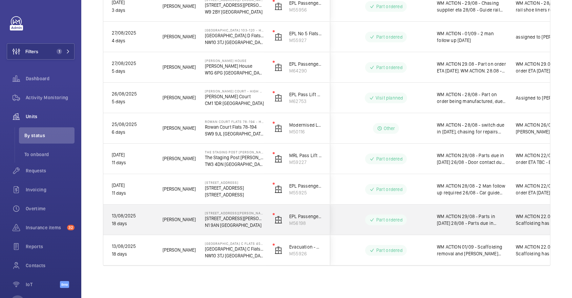
click at [437, 220] on span "WM ACTION 29/08 - Parts in today 28/08 - Parts due in tomorrow 26/08 - new belt…" at bounding box center [472, 220] width 70 height 14
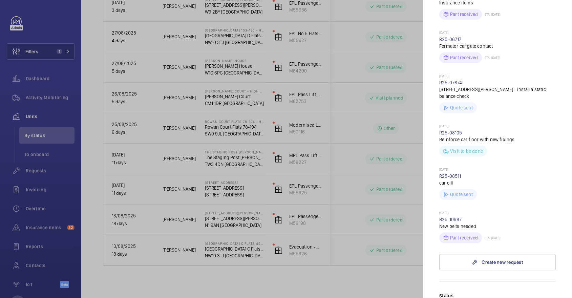
scroll to position [695, 0]
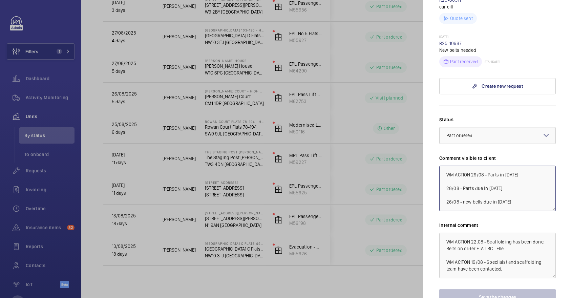
click at [472, 166] on textarea "WM ACTION 29/08 - Parts in today 28/08 - Parts due in tomorrow 26/08 - new belt…" at bounding box center [497, 188] width 117 height 45
click at [494, 166] on textarea "WM ACTION 29/08 - Parts in today 28/08 - Parts due in tomorrow 26/08 - new belt…" at bounding box center [497, 188] width 117 height 45
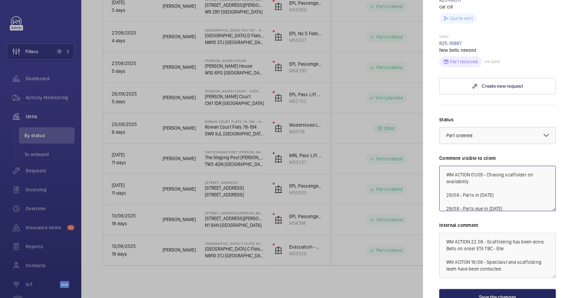
type textarea "WM ACTION 01/09 - Chasing scaffolder on availability 29/08 - Parts in today 28/…"
click at [496, 289] on button "Save the changes" at bounding box center [497, 297] width 117 height 16
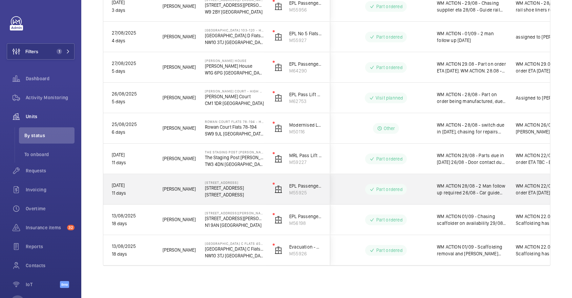
click at [494, 191] on span "WM ACTION 28/08 - 2 Man follow up required 26/08 - Car guide shoes due in tomor…" at bounding box center [472, 190] width 70 height 14
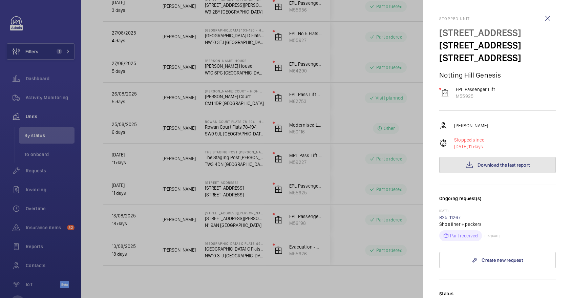
click at [505, 173] on button "Download the last report" at bounding box center [497, 165] width 117 height 16
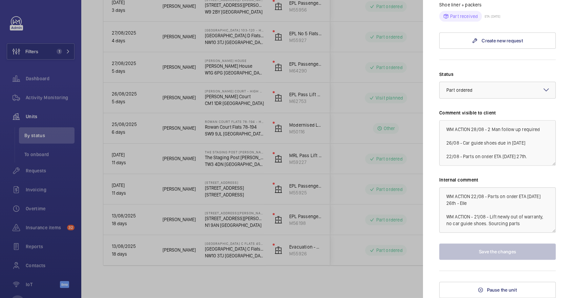
scroll to position [244, 0]
click at [378, 117] on div at bounding box center [286, 149] width 572 height 298
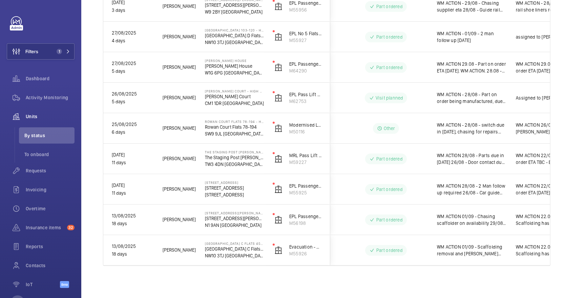
scroll to position [0, 0]
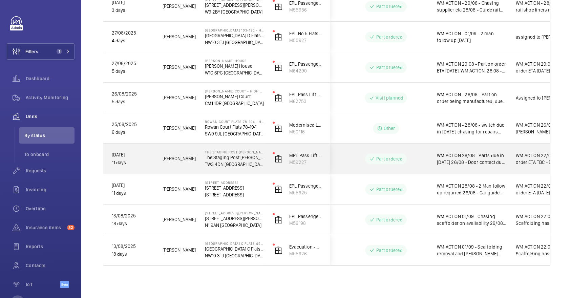
click at [475, 154] on span "WM ACTION 28/08 - Parts due in today 26/08 - Door contact due in Thursday 22/08…" at bounding box center [472, 159] width 70 height 14
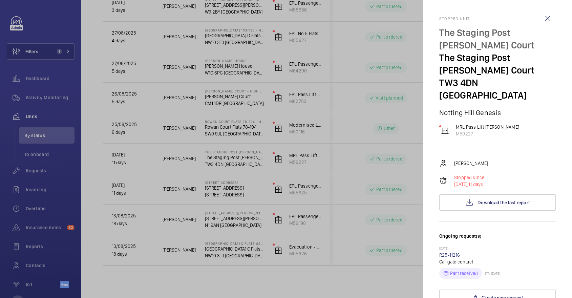
scroll to position [244, 0]
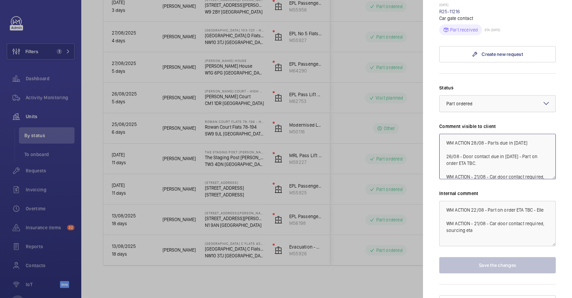
click at [471, 134] on textarea "WM ACTION 28/08 - Parts due in today 26/08 - Door contact due in Thursday 22/08…" at bounding box center [497, 156] width 117 height 45
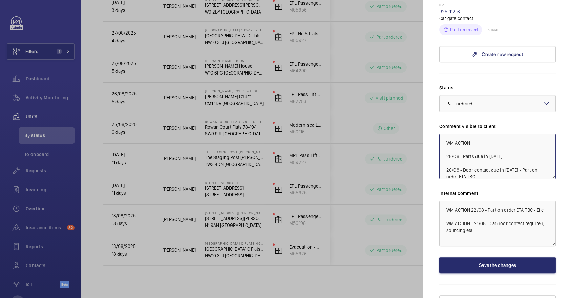
click at [485, 134] on textarea "WM ACTION 28/08 - Parts due in today 26/08 - Door contact due in Thursday 22/08…" at bounding box center [497, 156] width 117 height 45
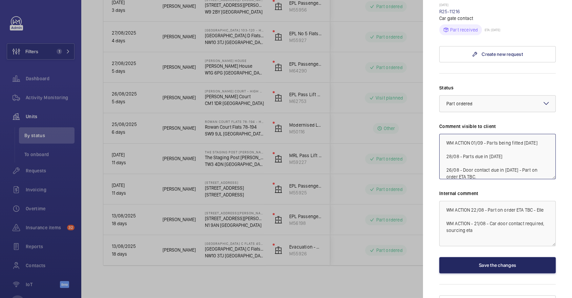
type textarea "WM ACTION 01/09 - Parts being fitted today 28/08 - Parts due in today 26/08 - D…"
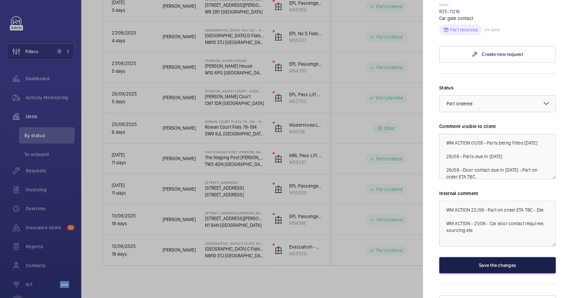
click at [484, 257] on button "Save the changes" at bounding box center [497, 265] width 117 height 16
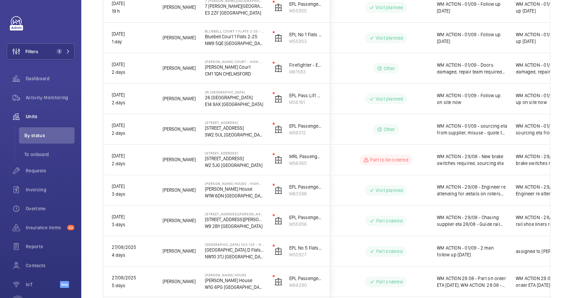
scroll to position [0, 0]
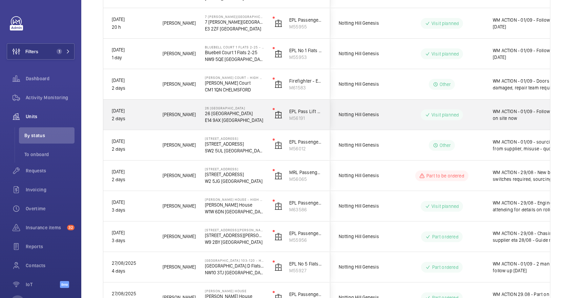
scroll to position [119, 0]
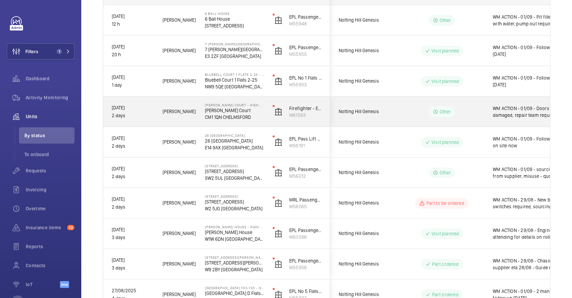
click at [447, 113] on p "Other" at bounding box center [446, 111] width 12 height 7
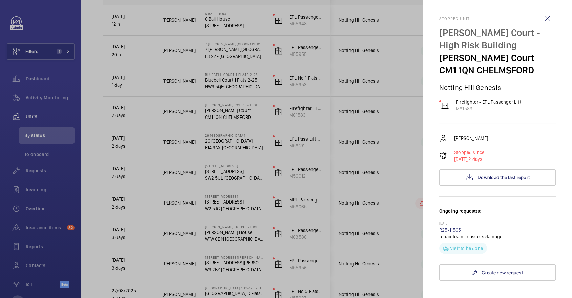
scroll to position [231, 0]
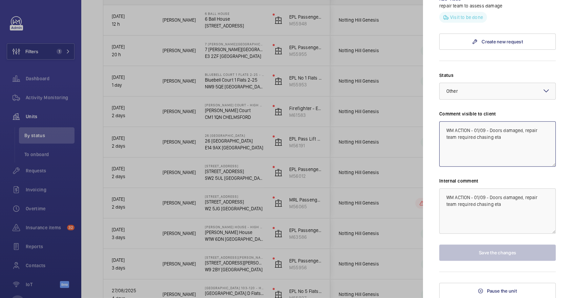
click at [474, 128] on textarea "WM ACTION - 01/09 - Doors damaged, repair team required chasing eta" at bounding box center [497, 143] width 117 height 45
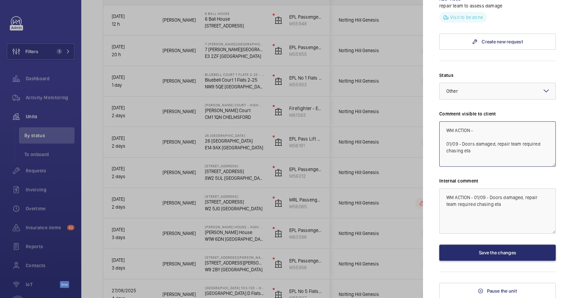
click at [491, 131] on textarea "WM ACTION - 01/09 - Doors damaged, repair team required chasing eta" at bounding box center [497, 143] width 117 height 45
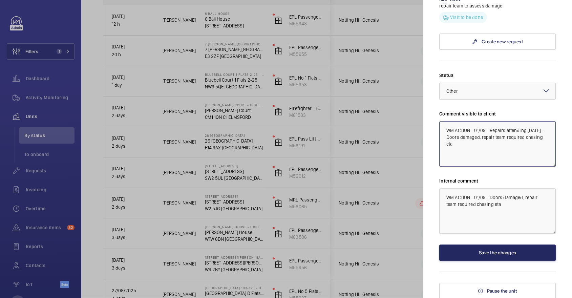
type textarea "WM ACTION - 01/09 - Repairs attending tomorrow 01/09 - Doors damaged, repair te…"
click at [497, 255] on button "Save the changes" at bounding box center [497, 253] width 117 height 16
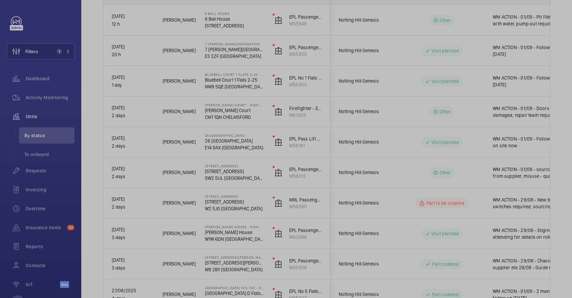
scroll to position [0, 0]
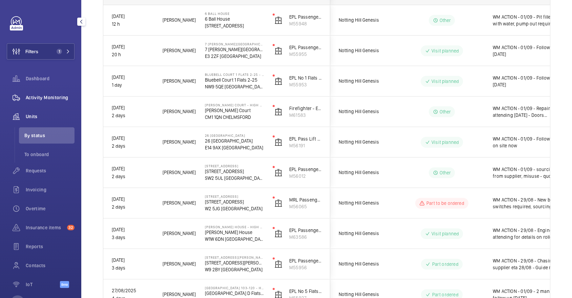
click at [66, 99] on span "Activity Monitoring" at bounding box center [50, 97] width 49 height 7
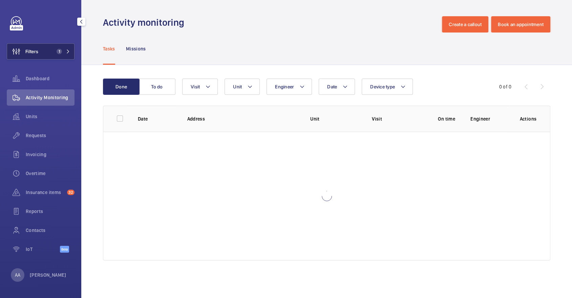
click at [44, 50] on button "Filters 1" at bounding box center [41, 51] width 68 height 16
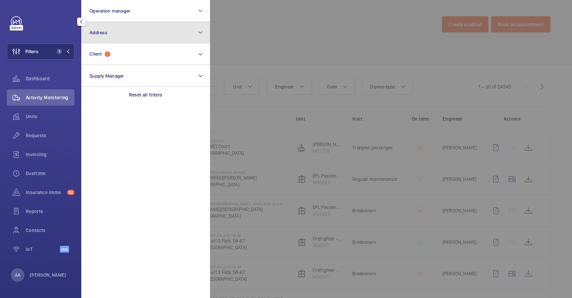
click at [140, 37] on button "Address" at bounding box center [145, 33] width 129 height 22
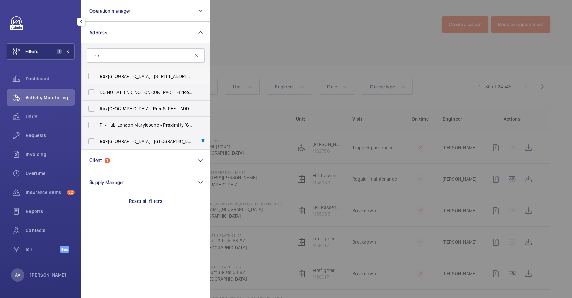
type input "rox"
click at [160, 77] on span "Rox burghe House - 273-287 Regent St., LONDON W1B 2HG" at bounding box center [146, 76] width 93 height 7
click at [98, 77] on input "Rox burghe House - 273-287 Regent St., LONDON W1B 2HG" at bounding box center [92, 76] width 14 height 14
checkbox input "true"
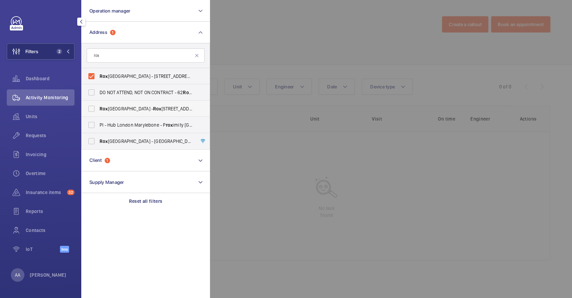
click at [173, 108] on span "Rox bourne Complex - Rox bourne House, HARROW HA2 0UE" at bounding box center [146, 108] width 93 height 7
click at [98, 108] on input "Rox bourne Complex - Rox bourne House, HARROW HA2 0UE" at bounding box center [92, 109] width 14 height 14
checkbox input "true"
click at [164, 149] on label "Rox borough Heights - High Risk Building - Rox borough Heights, LONDON HA1 1GS" at bounding box center [141, 141] width 118 height 16
click at [98, 148] on input "Rox borough Heights - High Risk Building - Rox borough Heights, LONDON HA1 1GS" at bounding box center [92, 141] width 14 height 14
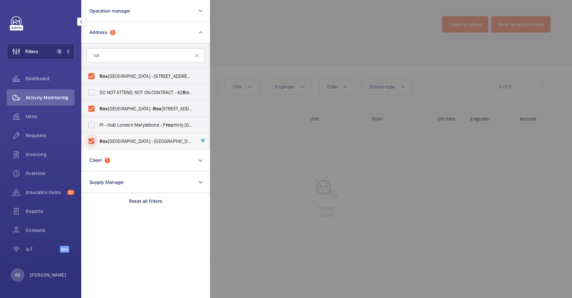
checkbox input "true"
click at [127, 77] on span "Rox burghe House - 273-287 Regent St., LONDON W1B 2HG" at bounding box center [146, 76] width 93 height 7
click at [98, 77] on input "Rox burghe House - 273-287 Regent St., LONDON W1B 2HG" at bounding box center [92, 76] width 14 height 14
checkbox input "false"
click at [141, 105] on span "Rox bourne Complex - Rox bourne House, HARROW HA2 0UE" at bounding box center [146, 108] width 93 height 7
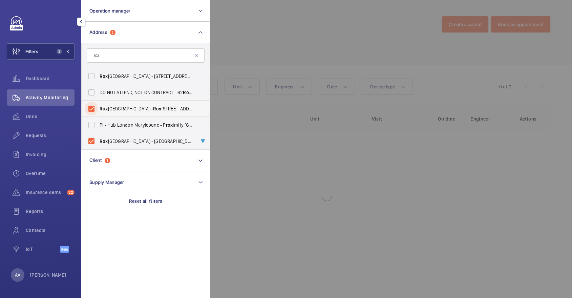
click at [98, 105] on input "Rox bourne Complex - Rox bourne House, HARROW HA2 0UE" at bounding box center [92, 109] width 14 height 14
checkbox input "false"
click at [285, 45] on div at bounding box center [496, 149] width 572 height 298
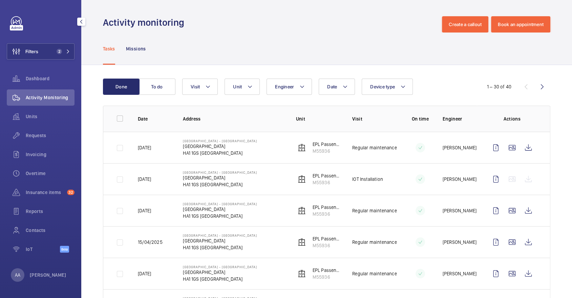
drag, startPoint x: 182, startPoint y: 146, endPoint x: 245, endPoint y: 146, distance: 63.0
click at [245, 146] on td "Roxborough Heights - High Risk Building Roxborough Heights HA1 1GS LONDON" at bounding box center [228, 148] width 113 height 32
copy p "[GEOGRAPHIC_DATA]"
click at [320, 144] on p "EPL Passenger Lift" at bounding box center [327, 144] width 29 height 7
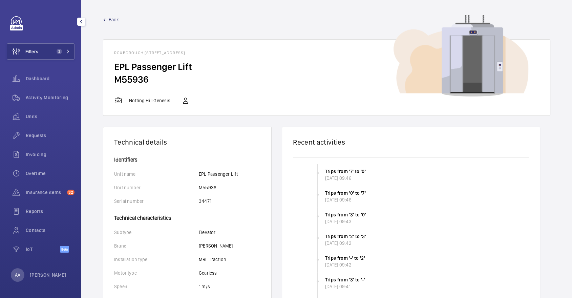
click at [109, 18] on span "Back" at bounding box center [114, 19] width 10 height 7
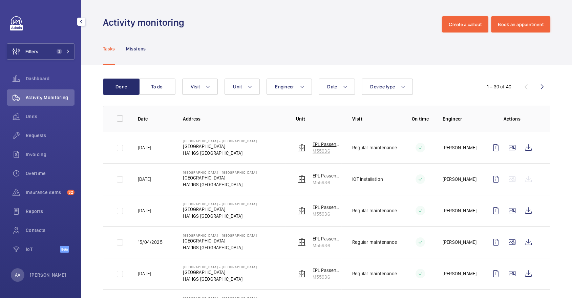
click at [330, 149] on p "M55936" at bounding box center [327, 151] width 29 height 7
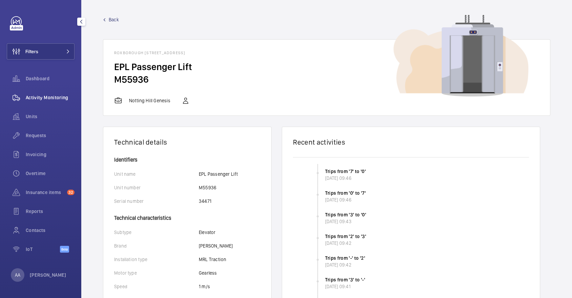
click at [57, 101] on span "Activity Monitoring" at bounding box center [50, 97] width 49 height 7
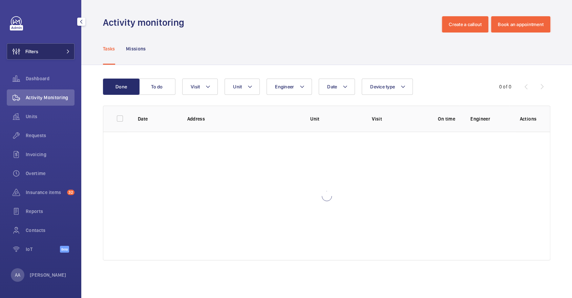
click at [55, 58] on button "Filters" at bounding box center [41, 51] width 68 height 16
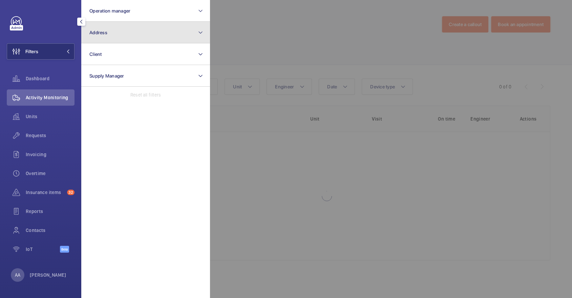
click at [109, 30] on button "Address" at bounding box center [145, 33] width 129 height 22
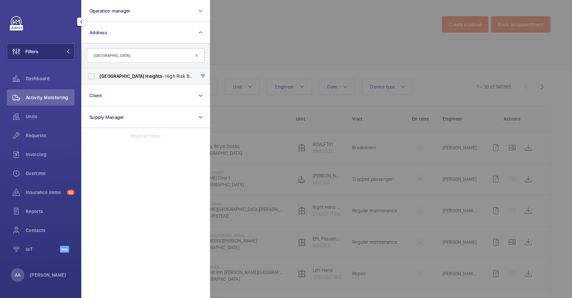
type input "[GEOGRAPHIC_DATA]"
click at [137, 81] on label "[GEOGRAPHIC_DATA] - High [STREET_ADDRESS]" at bounding box center [141, 76] width 118 height 16
click at [98, 81] on input "[GEOGRAPHIC_DATA] - High [STREET_ADDRESS]" at bounding box center [92, 76] width 14 height 14
checkbox input "true"
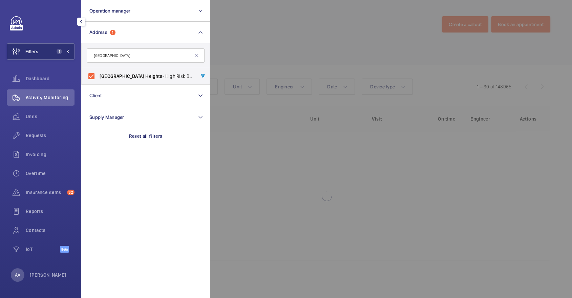
click at [300, 50] on div at bounding box center [496, 149] width 572 height 298
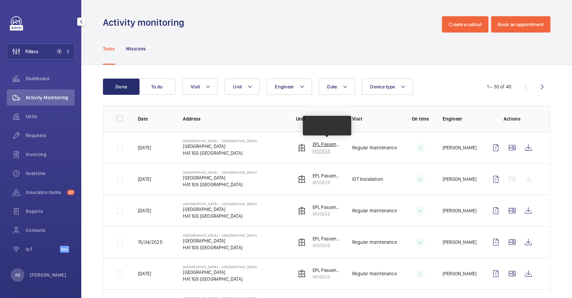
click at [323, 148] on p "M55936" at bounding box center [327, 151] width 29 height 7
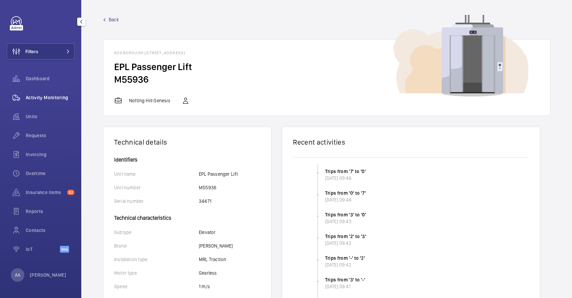
click at [36, 93] on div "Activity Monitoring" at bounding box center [41, 97] width 68 height 16
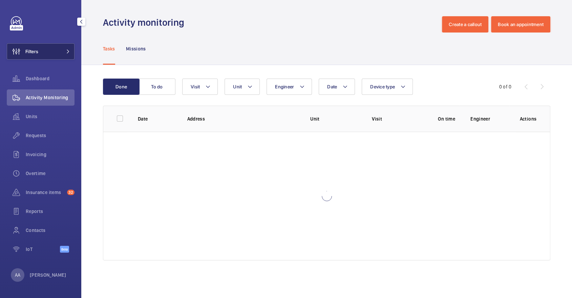
click at [31, 53] on span "Filters" at bounding box center [31, 51] width 13 height 7
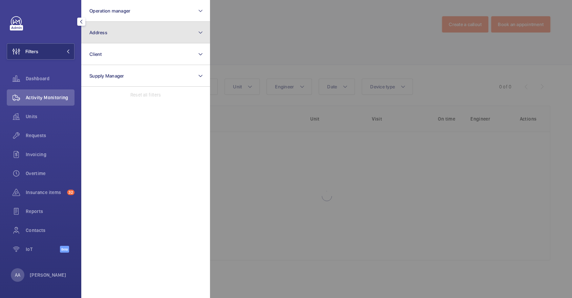
click at [102, 35] on button "Address" at bounding box center [145, 33] width 129 height 22
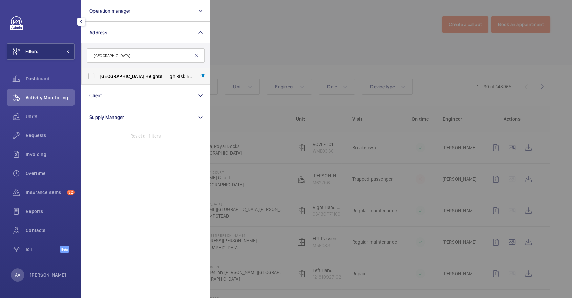
type input "[GEOGRAPHIC_DATA]"
click at [122, 74] on span "[GEOGRAPHIC_DATA]" at bounding box center [122, 76] width 45 height 5
click at [98, 74] on input "[GEOGRAPHIC_DATA] - High [STREET_ADDRESS]" at bounding box center [92, 76] width 14 height 14
checkbox input "true"
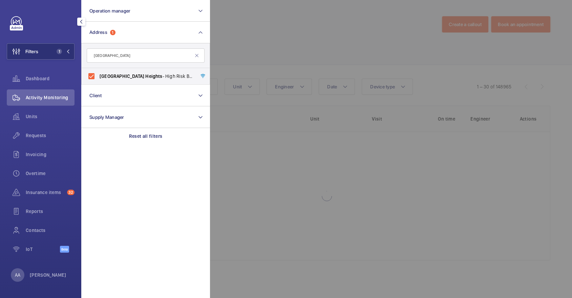
click at [291, 77] on div at bounding box center [496, 149] width 572 height 298
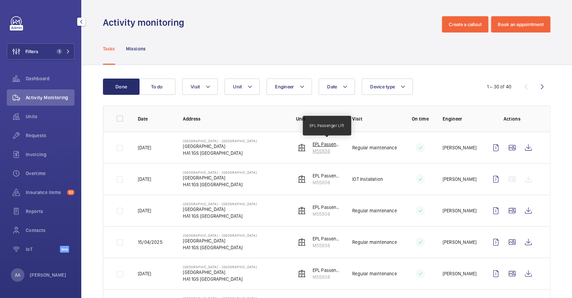
click at [328, 146] on p "EPL Passenger Lift" at bounding box center [327, 144] width 29 height 7
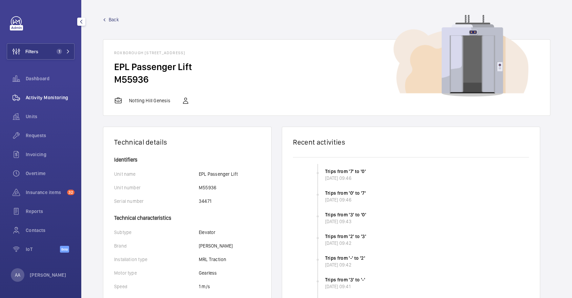
click at [23, 97] on wm-front-icon-button at bounding box center [16, 97] width 19 height 16
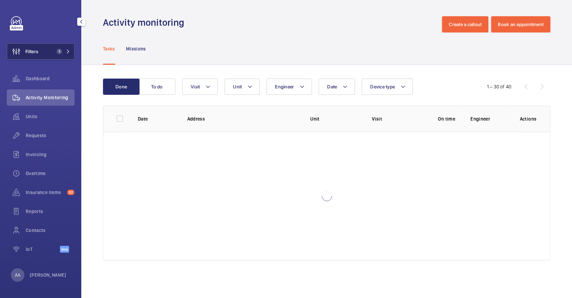
click at [54, 46] on button "Filters 1" at bounding box center [41, 51] width 68 height 16
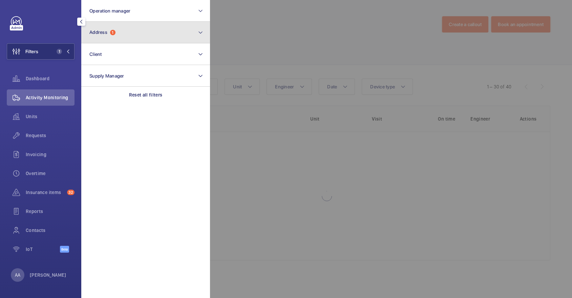
click at [107, 38] on button "Address 1" at bounding box center [145, 33] width 129 height 22
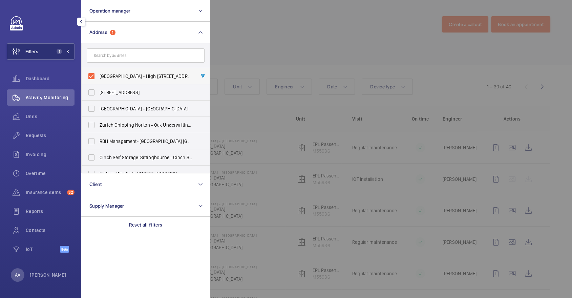
click at [142, 72] on label "[GEOGRAPHIC_DATA] - High [STREET_ADDRESS]" at bounding box center [141, 76] width 118 height 16
click at [98, 72] on input "[GEOGRAPHIC_DATA] - High [STREET_ADDRESS]" at bounding box center [92, 76] width 14 height 14
checkbox input "false"
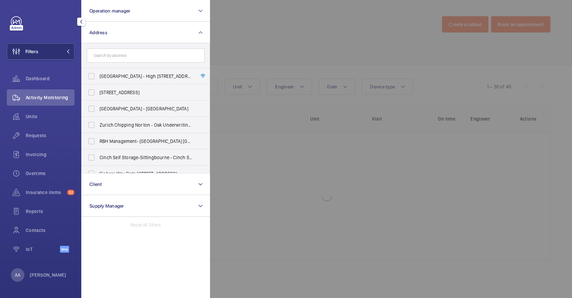
click at [135, 44] on form at bounding box center [146, 55] width 128 height 25
click at [142, 52] on input "text" at bounding box center [146, 55] width 118 height 14
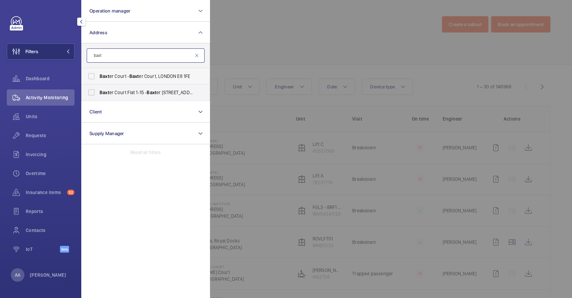
type input "baxt"
click at [144, 69] on label "[PERSON_NAME] Court - [PERSON_NAME][GEOGRAPHIC_DATA], LONDON E8 1FE" at bounding box center [141, 76] width 118 height 16
click at [98, 69] on input "[PERSON_NAME] Court - [PERSON_NAME][GEOGRAPHIC_DATA], LONDON E8 1FE" at bounding box center [92, 76] width 14 height 14
checkbox input "true"
click at [271, 52] on div at bounding box center [496, 149] width 572 height 298
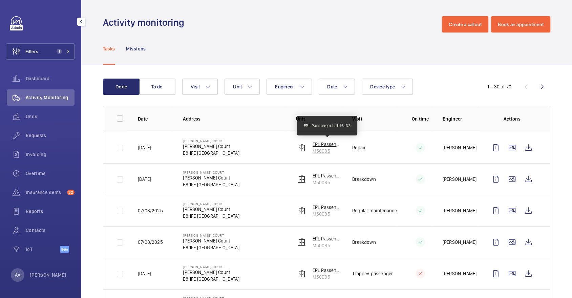
click at [323, 144] on p "EPL Passenger Lift 16-32" at bounding box center [327, 144] width 29 height 7
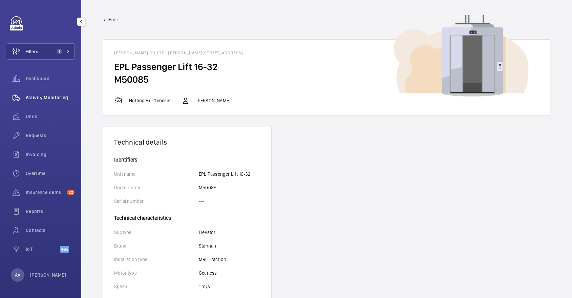
click at [41, 93] on div "Activity Monitoring" at bounding box center [41, 97] width 68 height 16
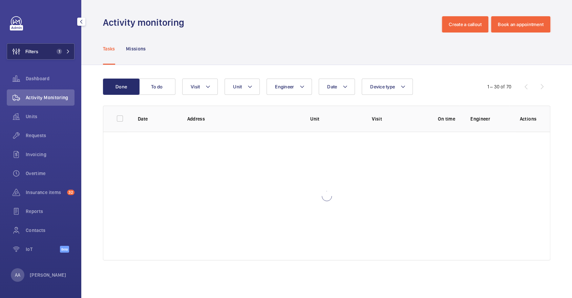
click at [41, 50] on button "Filters 1" at bounding box center [41, 51] width 68 height 16
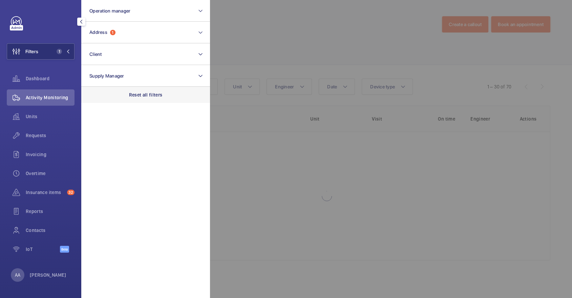
click at [149, 91] on div "Reset all filters" at bounding box center [145, 95] width 129 height 16
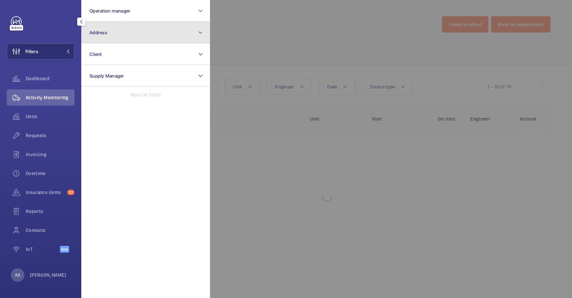
click at [117, 31] on button "Address" at bounding box center [145, 33] width 129 height 22
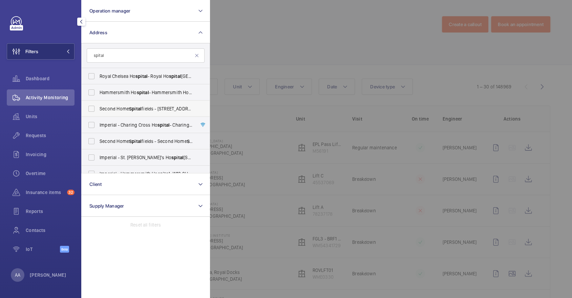
type input "spital"
click at [140, 109] on span "Spital" at bounding box center [135, 108] width 13 height 5
click at [98, 109] on input "Second Home Spital fields - [STREET_ADDRESS]" at bounding box center [92, 109] width 14 height 14
checkbox input "true"
click at [140, 142] on span "Spital" at bounding box center [135, 141] width 13 height 5
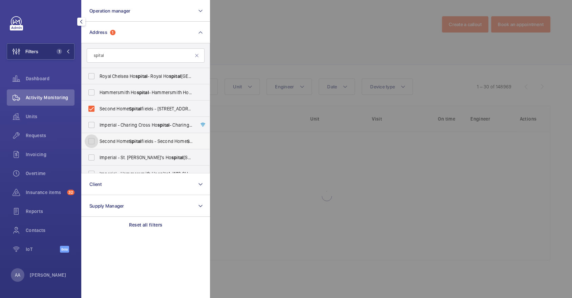
click at [98, 142] on input "Second Home Spital fields - Second Home Spital fields, [GEOGRAPHIC_DATA]" at bounding box center [92, 141] width 14 height 14
click at [164, 141] on span "Second Home Spital fields - Second Home Spital fields, [GEOGRAPHIC_DATA]" at bounding box center [146, 141] width 93 height 7
click at [98, 141] on input "Second Home Spital fields - Second Home Spital fields, [GEOGRAPHIC_DATA]" at bounding box center [92, 141] width 14 height 14
checkbox input "false"
click at [36, 135] on span "Requests" at bounding box center [50, 135] width 49 height 7
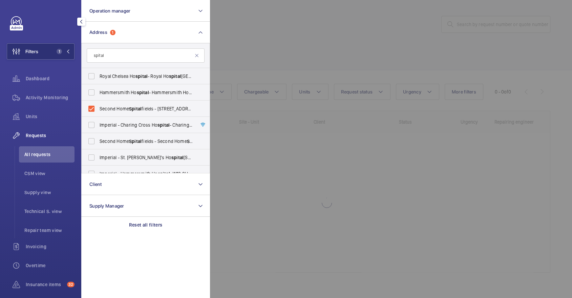
click at [283, 63] on div at bounding box center [496, 149] width 572 height 298
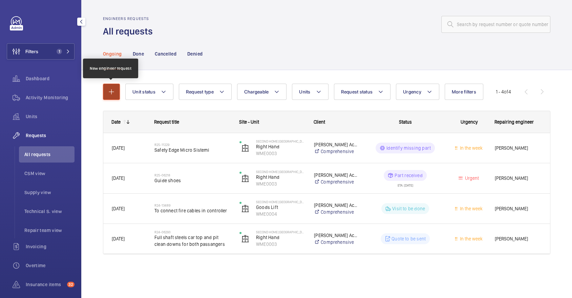
click at [108, 89] on mat-icon "button" at bounding box center [111, 92] width 8 height 8
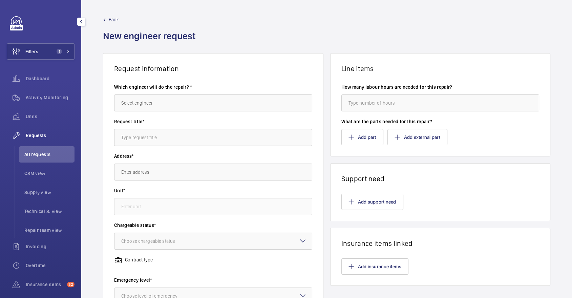
click at [171, 89] on label "Which engineer will do the repair? *" at bounding box center [213, 87] width 198 height 7
click at [181, 107] on input "text" at bounding box center [213, 103] width 198 height 17
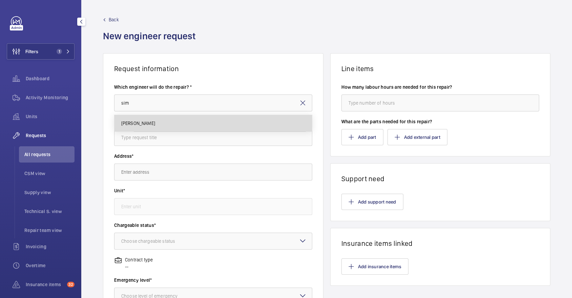
click at [180, 124] on mat-option "[PERSON_NAME]" at bounding box center [212, 123] width 197 height 16
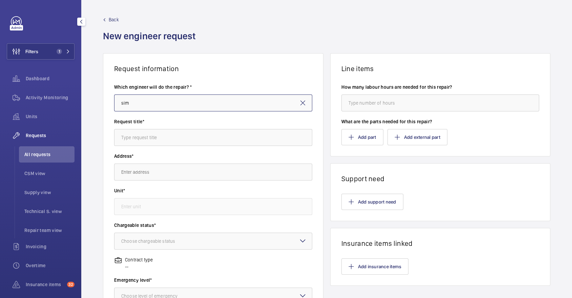
type input "[PERSON_NAME]"
click at [174, 145] on input "text" at bounding box center [213, 137] width 198 height 17
paste input "site survey the decommissioned lift."
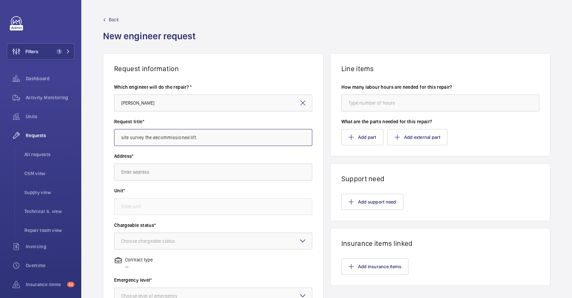
click at [123, 138] on input "site survey the decommissioned lift." at bounding box center [213, 137] width 198 height 17
type input "Site survey the decommissioned lift."
click at [142, 172] on input "text" at bounding box center [213, 172] width 198 height 17
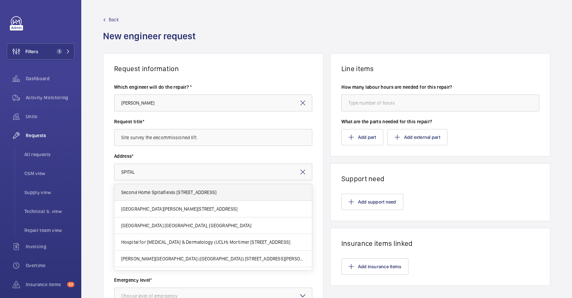
click at [178, 194] on span "Second Home Spitalfields [STREET_ADDRESS]" at bounding box center [168, 192] width 95 height 7
type input "Second Home Spitalfields [STREET_ADDRESS]"
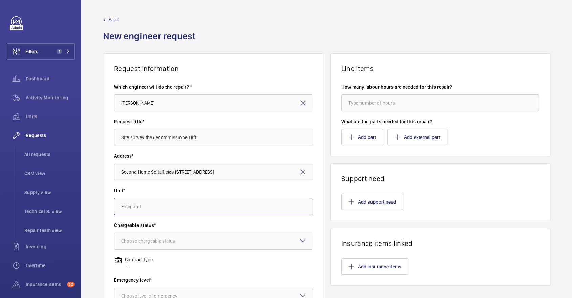
click at [179, 203] on input "text" at bounding box center [213, 206] width 198 height 17
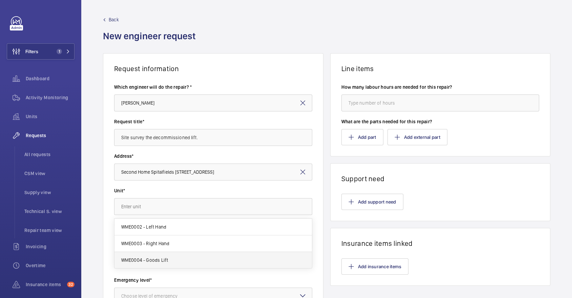
click at [174, 256] on mat-option "WME0004 - Goods Lift" at bounding box center [212, 260] width 197 height 16
type input "WME0004 - Goods Lift"
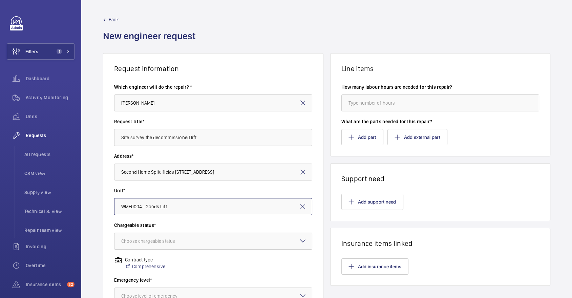
click at [163, 233] on div at bounding box center [212, 241] width 197 height 16
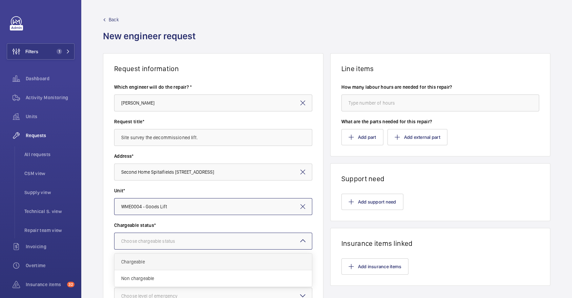
click at [162, 257] on div "Chargeable" at bounding box center [212, 262] width 197 height 17
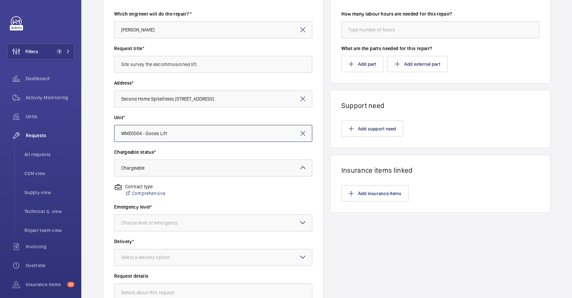
scroll to position [87, 0]
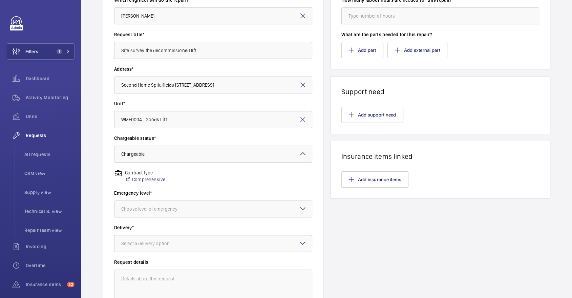
click at [162, 217] on div "Emergency level* Choose level of emergency" at bounding box center [213, 207] width 198 height 35
click at [155, 207] on div "Choose level of emergency" at bounding box center [157, 209] width 73 height 7
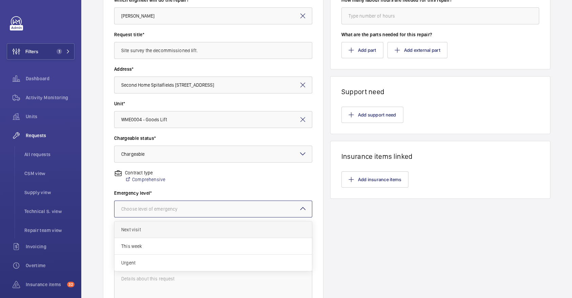
click at [145, 229] on span "Next visit" at bounding box center [213, 229] width 184 height 7
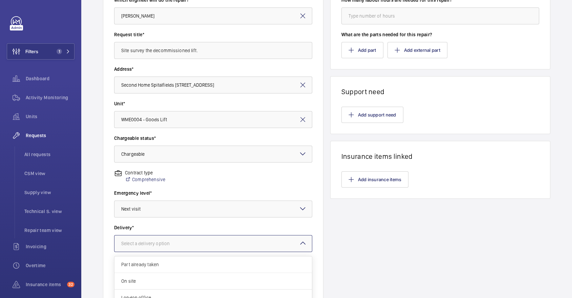
click at [155, 248] on div at bounding box center [212, 243] width 197 height 16
click at [158, 276] on div "On site" at bounding box center [212, 281] width 197 height 17
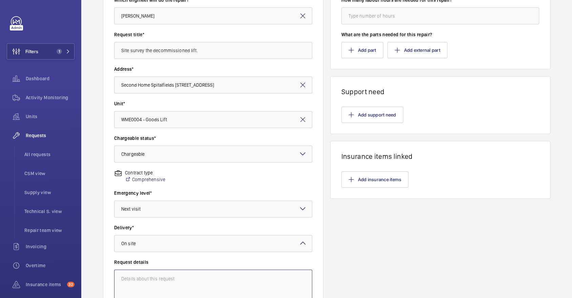
click at [158, 276] on textarea at bounding box center [213, 292] width 198 height 45
paste textarea "site survey the decommissioned lift."
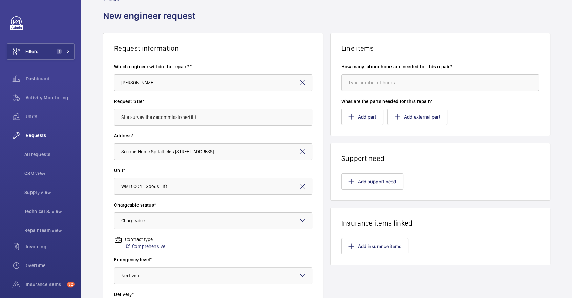
scroll to position [0, 0]
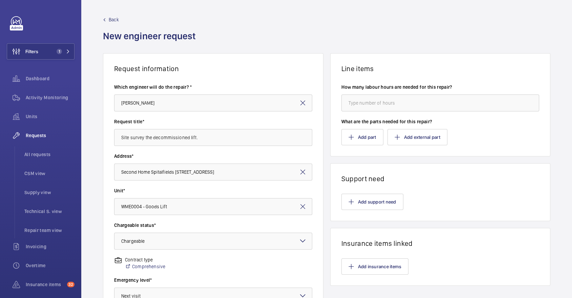
type textarea "site survey the decommissioned lift."
click at [370, 106] on input "number" at bounding box center [440, 103] width 198 height 17
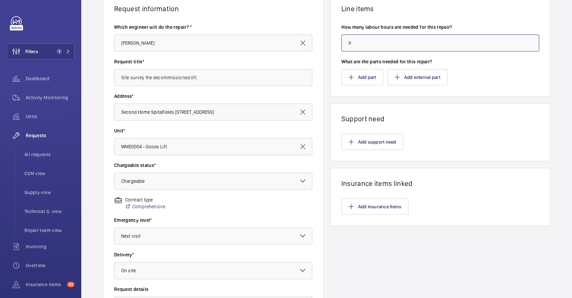
scroll to position [163, 0]
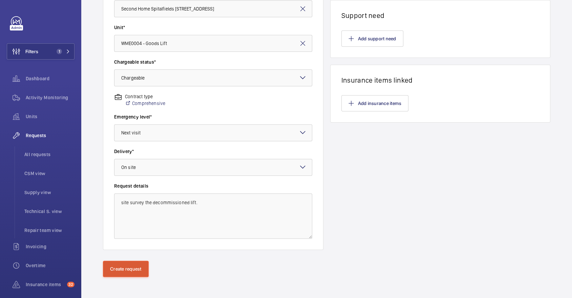
type input "8"
click at [124, 265] on button "Create request" at bounding box center [126, 269] width 46 height 16
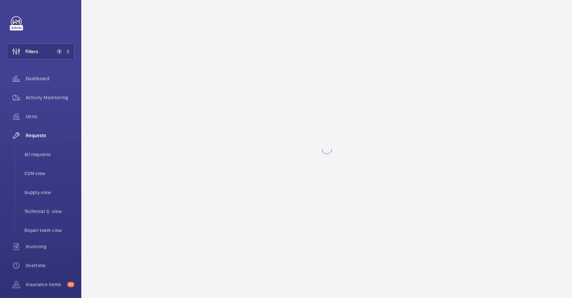
scroll to position [0, 0]
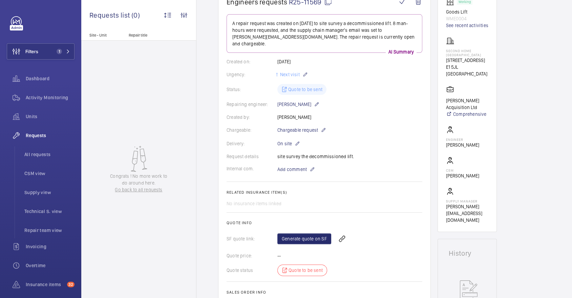
scroll to position [77, 0]
click at [325, 233] on link "Generate quote on SF" at bounding box center [304, 238] width 54 height 11
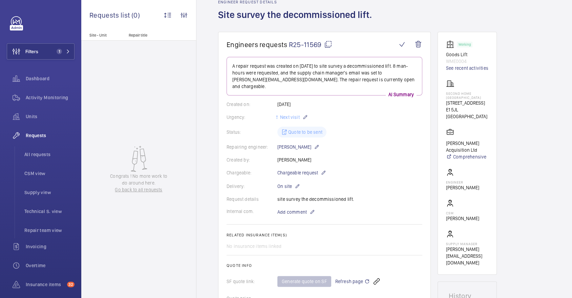
scroll to position [0, 0]
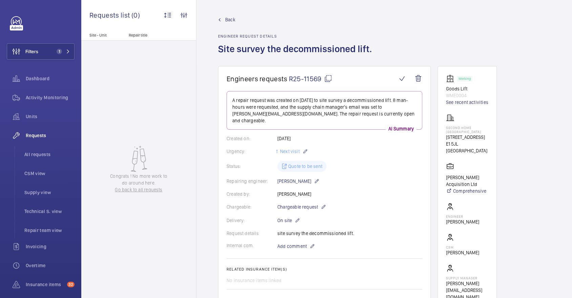
drag, startPoint x: 219, startPoint y: 48, endPoint x: 369, endPoint y: 47, distance: 150.1
click at [369, 47] on h1 "Site survey the decommissioned lift." at bounding box center [297, 54] width 158 height 23
copy h1 "Site survey the decommissioned lift"
